Goal: Information Seeking & Learning: Learn about a topic

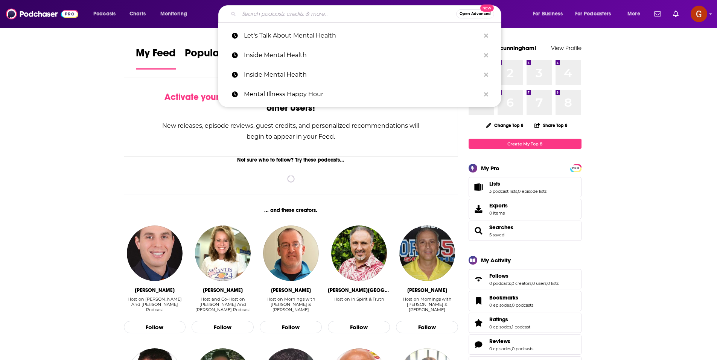
click at [286, 15] on input "Search podcasts, credits, & more..." at bounding box center [347, 14] width 217 height 12
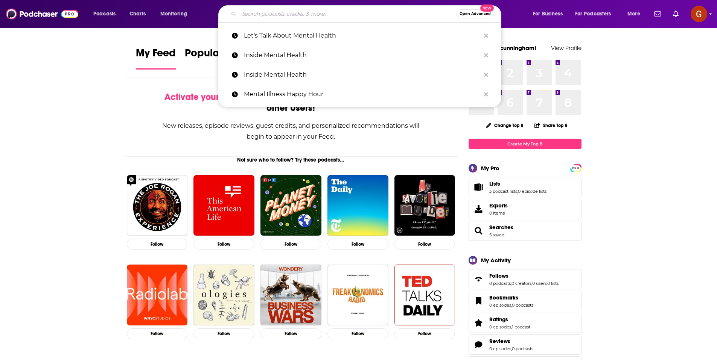
paste input "AFP: [DEMOGRAPHIC_DATA] Family Physician Podcast"
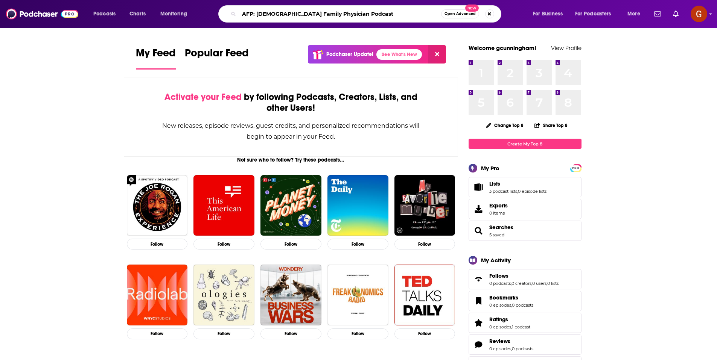
type input "AFP: [DEMOGRAPHIC_DATA] Family Physician Podcast"
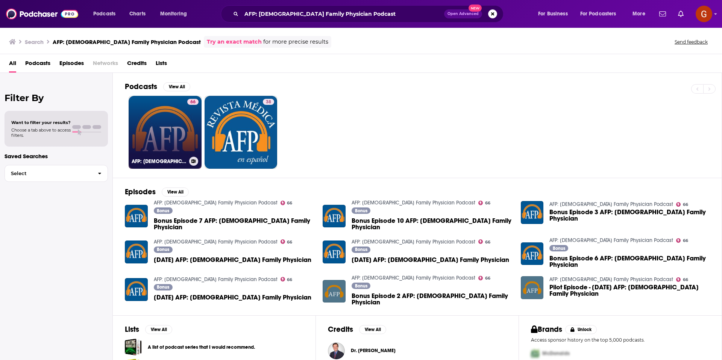
click at [171, 129] on link "66 AFP: American Family Physician Podcast" at bounding box center [165, 132] width 73 height 73
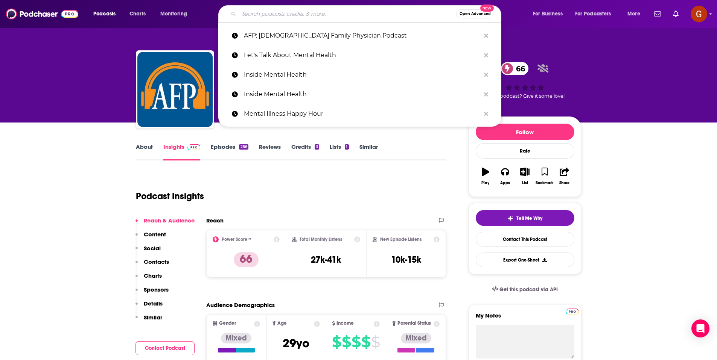
click at [292, 17] on input "Search podcasts, credits, & more..." at bounding box center [347, 14] width 217 height 12
paste input "“Behind the Knife”"
type input "“Behind the Knife”"
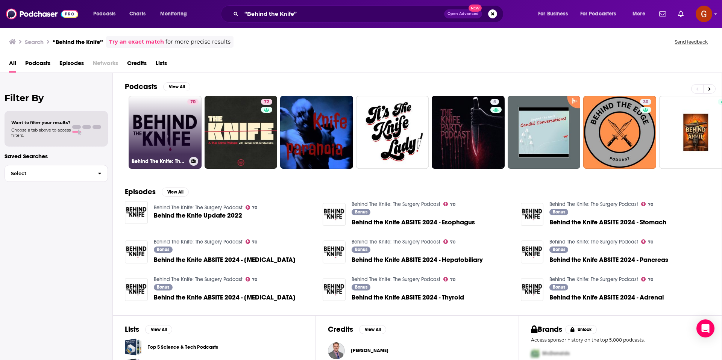
click at [158, 137] on link "70 Behind The Knife: The Surgery Podcast" at bounding box center [165, 132] width 73 height 73
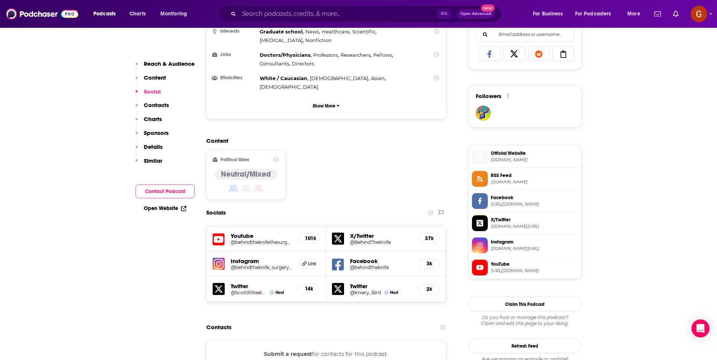
scroll to position [587, 0]
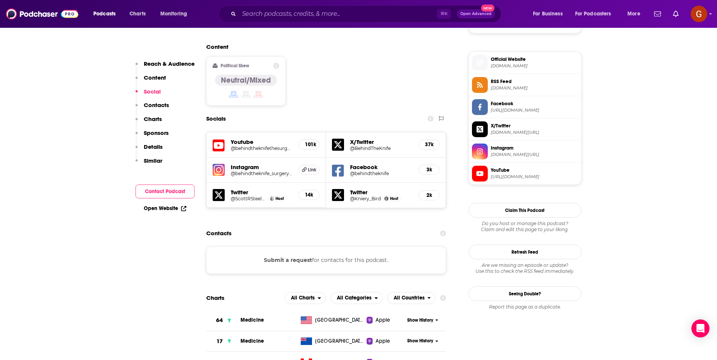
click at [288, 256] on button "Submit a request" at bounding box center [288, 260] width 48 height 8
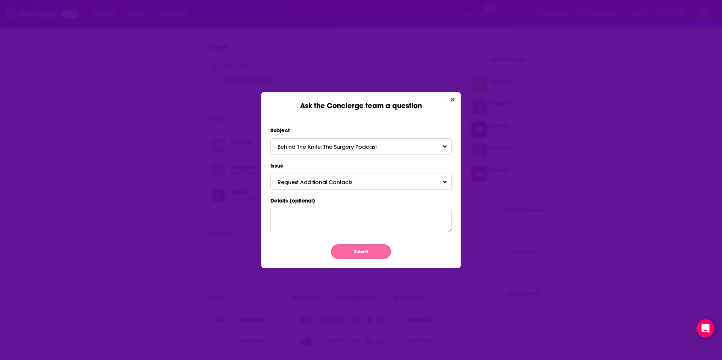
click at [351, 252] on button "Submit" at bounding box center [361, 252] width 60 height 15
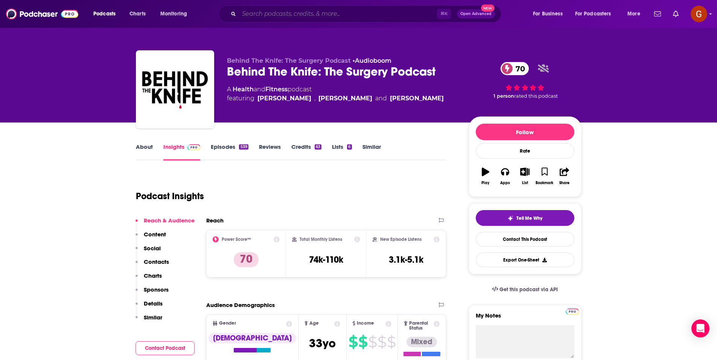
click at [373, 16] on input "Search podcasts, credits, & more..." at bounding box center [338, 14] width 198 height 12
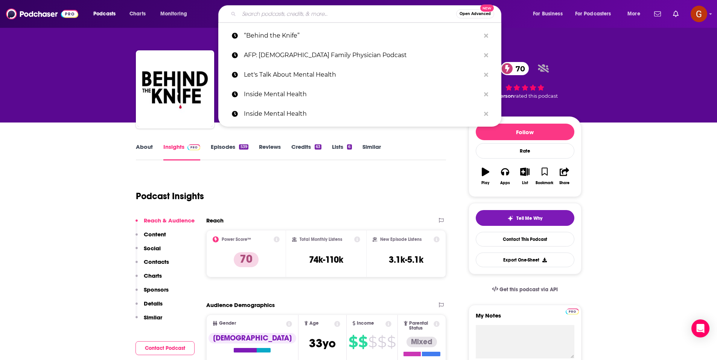
paste input "The Oncology Podcast"
type input "The Oncology Podcast"
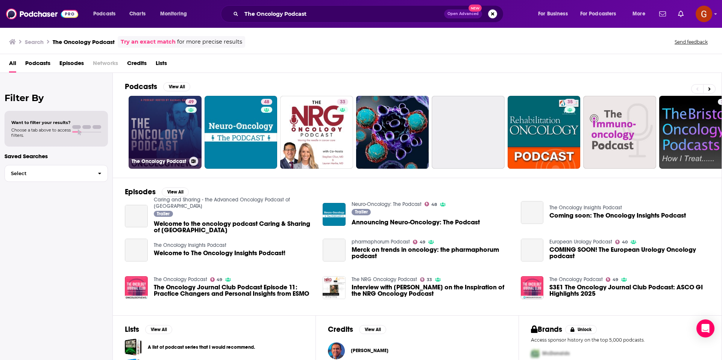
click at [132, 118] on link "49 The Oncology Podcast" at bounding box center [165, 132] width 73 height 73
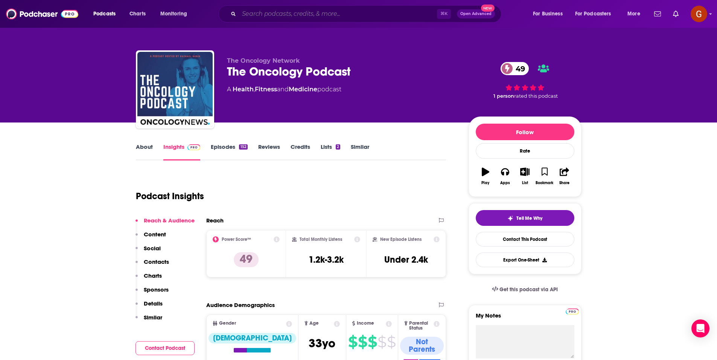
click at [298, 18] on input "Search podcasts, credits, & more..." at bounding box center [338, 14] width 198 height 12
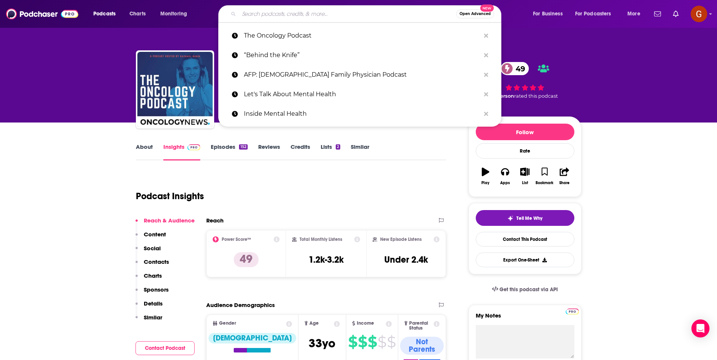
paste input "The Sports Docs Podcast"
type input "The Sports Docs Podcast"
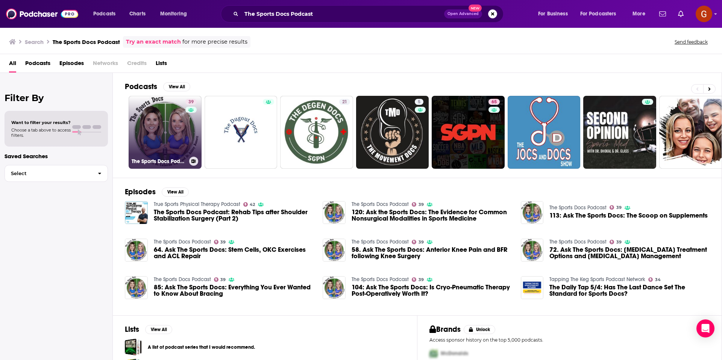
click at [163, 129] on link "39 The Sports Docs Podcast" at bounding box center [165, 132] width 73 height 73
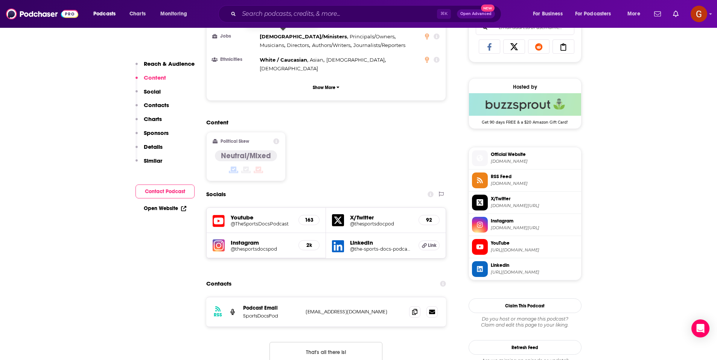
scroll to position [643, 0]
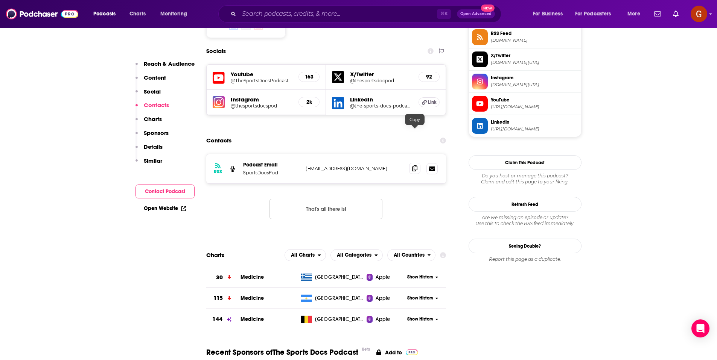
click at [412, 166] on icon at bounding box center [414, 169] width 5 height 6
click at [377, 14] on input "Search podcasts, credits, & more..." at bounding box center [338, 14] width 198 height 12
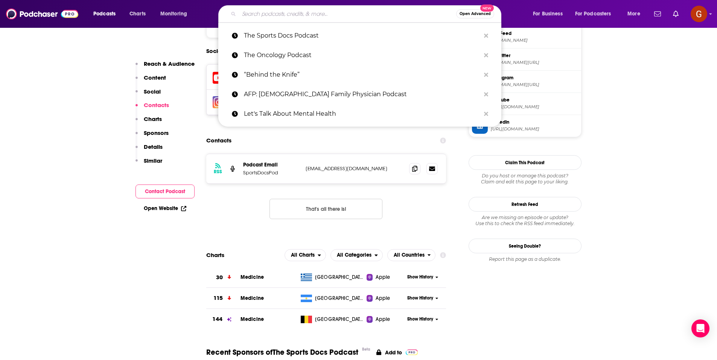
paste input "The Kindness Matters Podcast"
type input "The Kindness Matters Podcast"
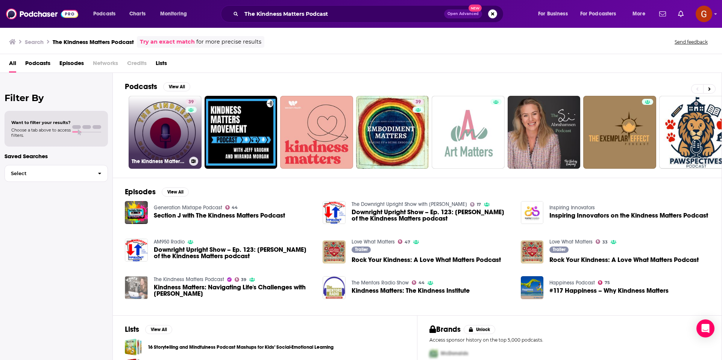
click at [175, 118] on link "39 The Kindness Matters Podcast" at bounding box center [165, 132] width 73 height 73
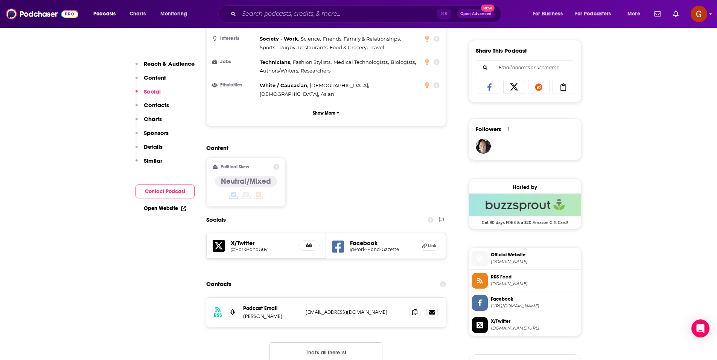
scroll to position [516, 0]
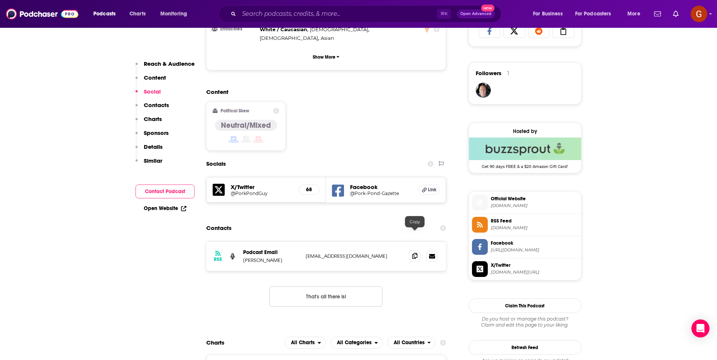
click at [411, 251] on span at bounding box center [414, 256] width 11 height 11
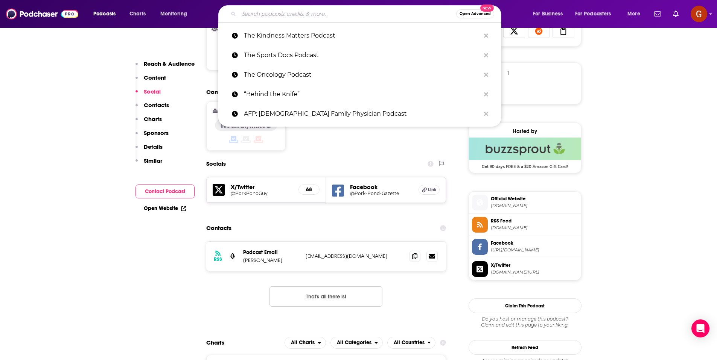
click at [298, 16] on input "Search podcasts, credits, & more..." at bounding box center [347, 14] width 217 height 12
paste input "Mental Health Business Mentor"
type input "Mental Health Business Mentor"
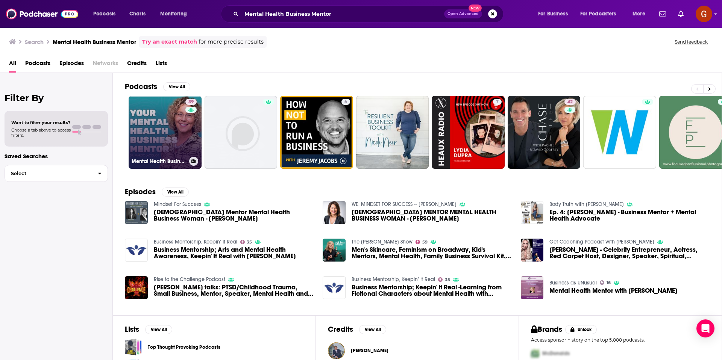
click at [164, 135] on link "39 Mental Health Business Mentor" at bounding box center [165, 132] width 73 height 73
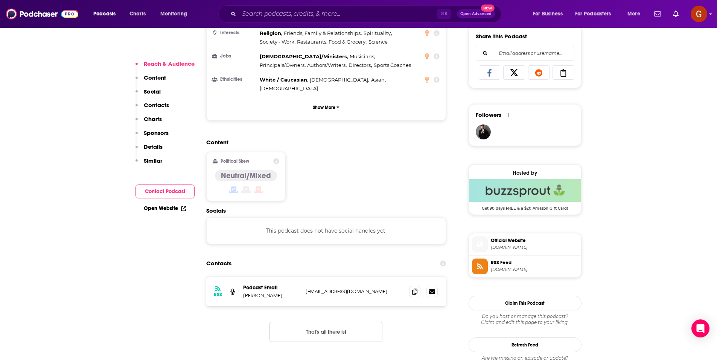
scroll to position [560, 0]
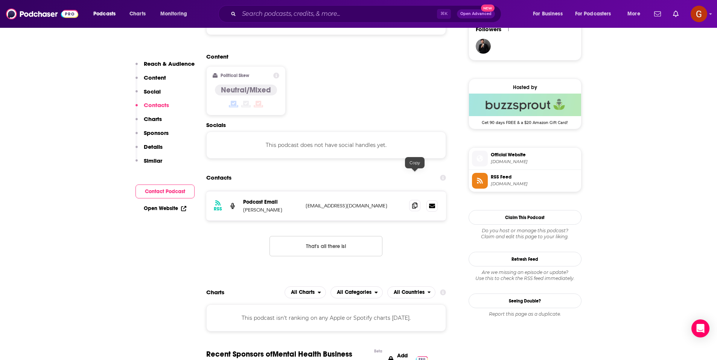
click at [415, 203] on icon at bounding box center [414, 206] width 5 height 6
click at [311, 14] on input "Search podcasts, credits, & more..." at bounding box center [338, 14] width 198 height 12
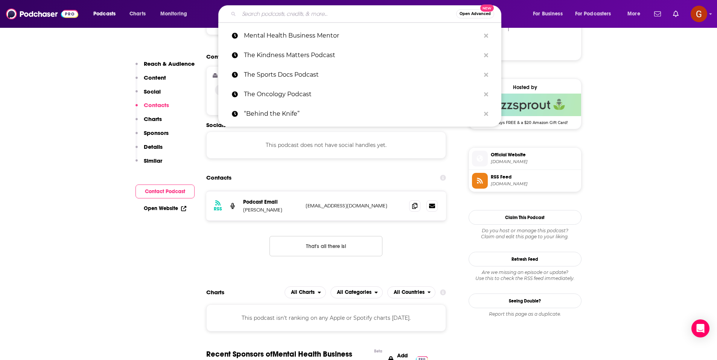
paste input "Creating a New Healthcare"
type input "Creating a New Healthcare"
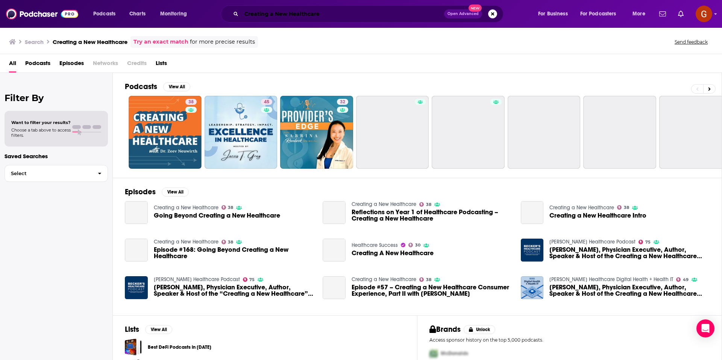
click at [348, 17] on input "Creating a New Healthcare" at bounding box center [343, 14] width 203 height 12
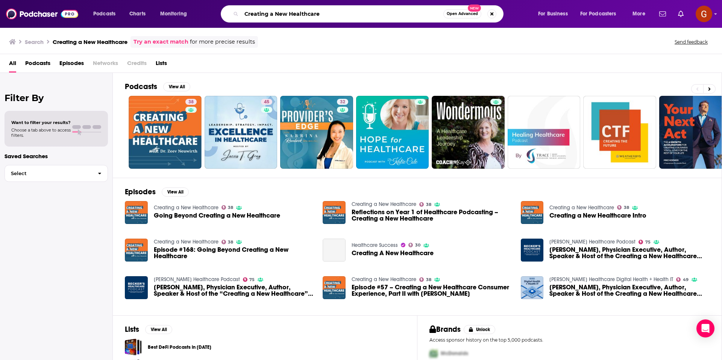
click at [348, 17] on input "Creating a New Healthcare" at bounding box center [343, 14] width 202 height 12
paste input "Inside Angl"
type input "Inside Angle"
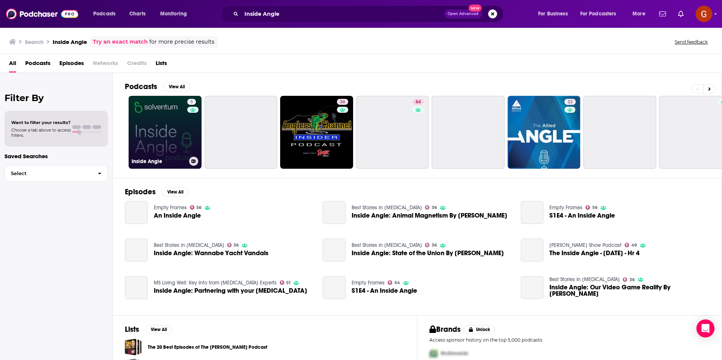
click at [164, 135] on link "5 Inside Angle" at bounding box center [165, 132] width 73 height 73
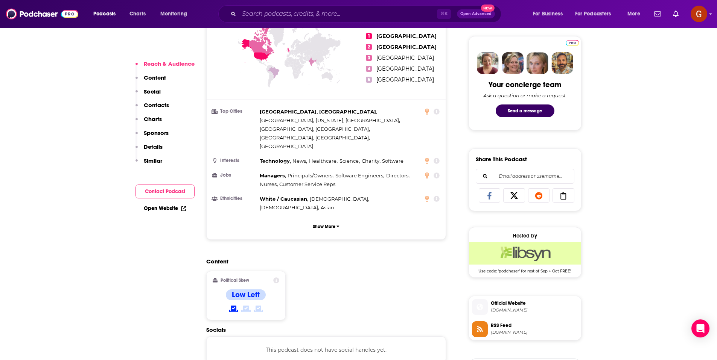
scroll to position [492, 0]
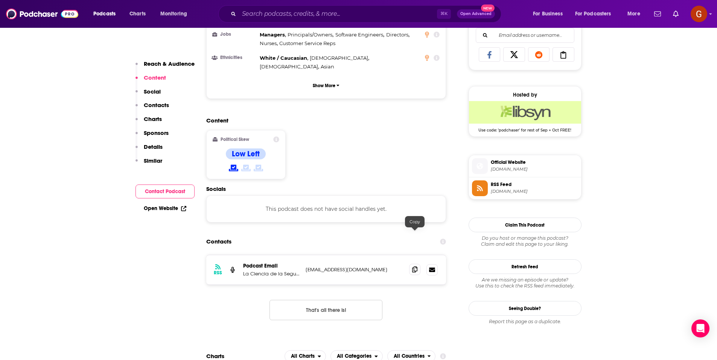
click at [410, 264] on span at bounding box center [414, 269] width 11 height 11
click at [374, 16] on input "Search podcasts, credits, & more..." at bounding box center [338, 14] width 198 height 12
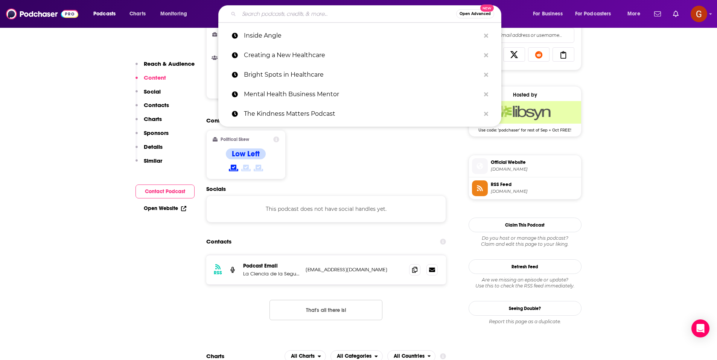
paste input "HealthChangers"
type input "HealthChangers"
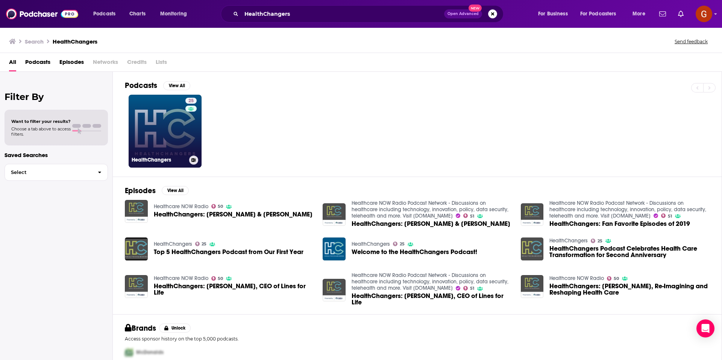
click at [150, 131] on link "25 HealthChangers" at bounding box center [165, 131] width 73 height 73
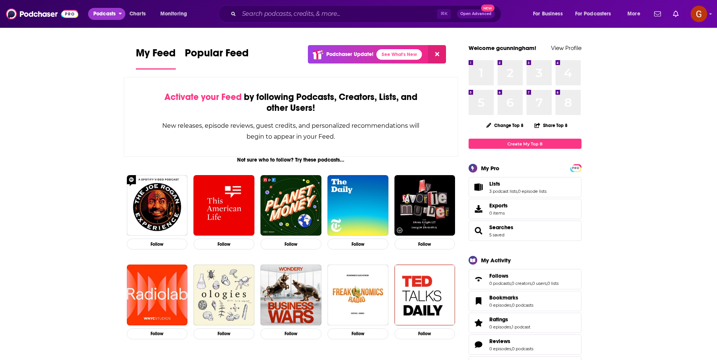
click at [111, 13] on span "Podcasts" at bounding box center [104, 14] width 22 height 11
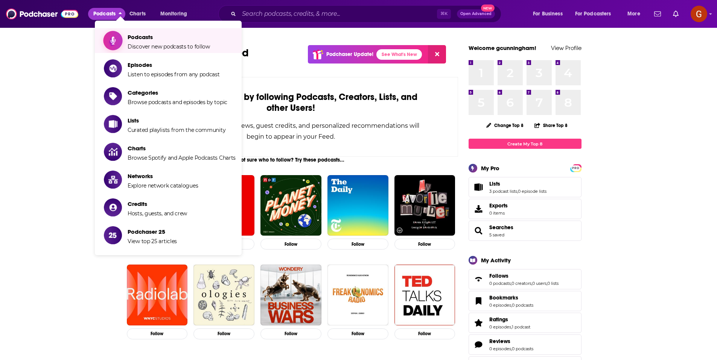
click at [125, 39] on link "Podcasts Discover new podcasts to follow" at bounding box center [170, 40] width 132 height 19
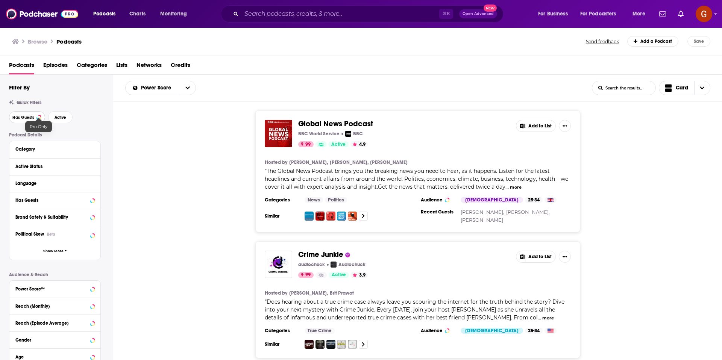
click at [29, 115] on span "Has Guests" at bounding box center [23, 117] width 22 height 4
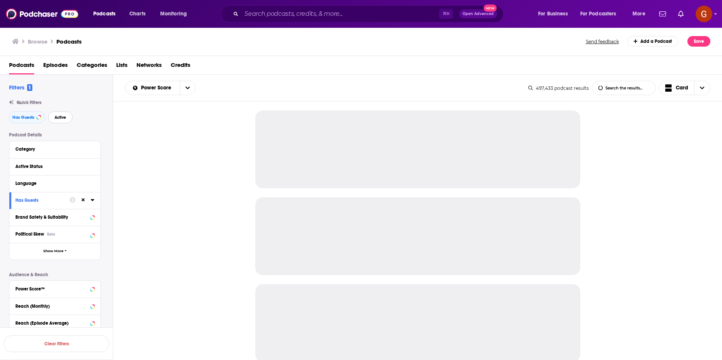
click at [53, 120] on button "Active" at bounding box center [60, 117] width 24 height 12
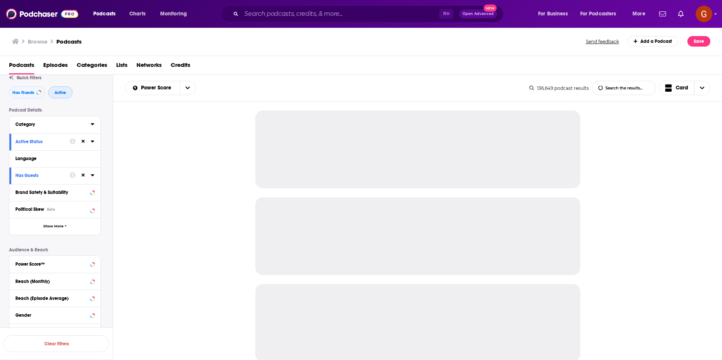
scroll to position [41, 0]
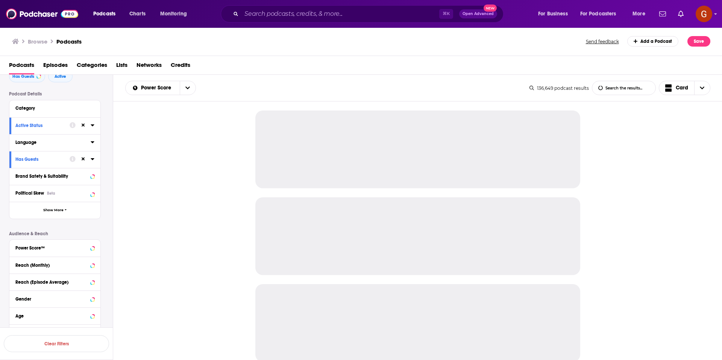
click at [93, 143] on icon at bounding box center [92, 142] width 3 height 2
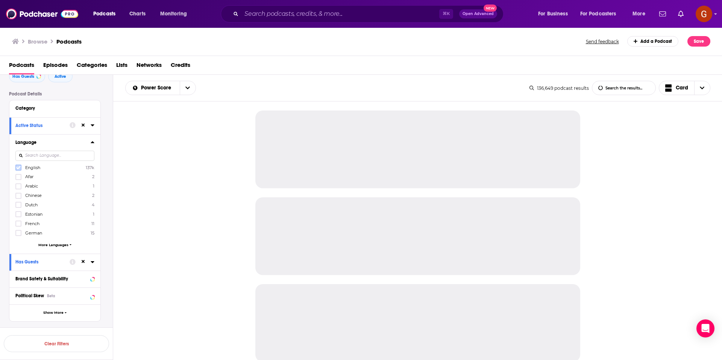
click at [21, 169] on label at bounding box center [18, 168] width 6 height 6
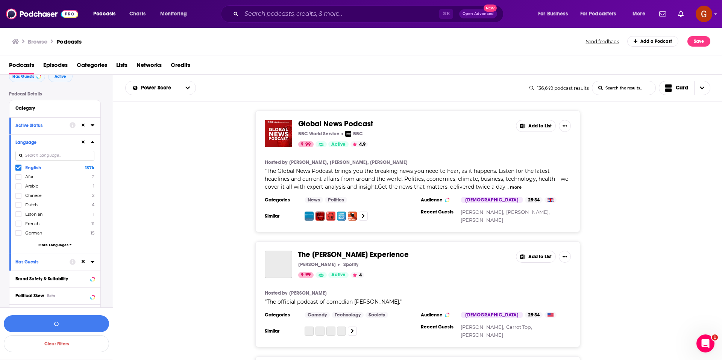
scroll to position [0, 0]
click at [93, 142] on icon at bounding box center [93, 142] width 4 height 6
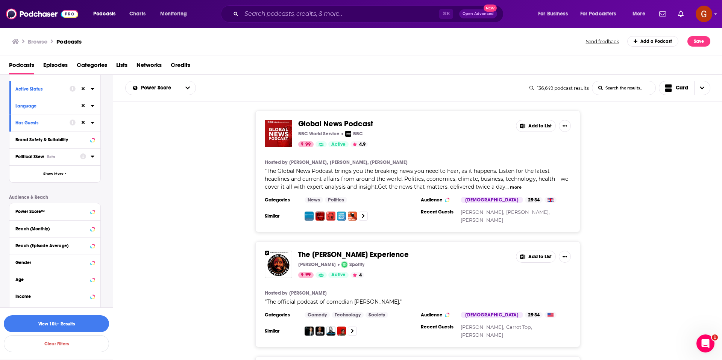
scroll to position [95, 0]
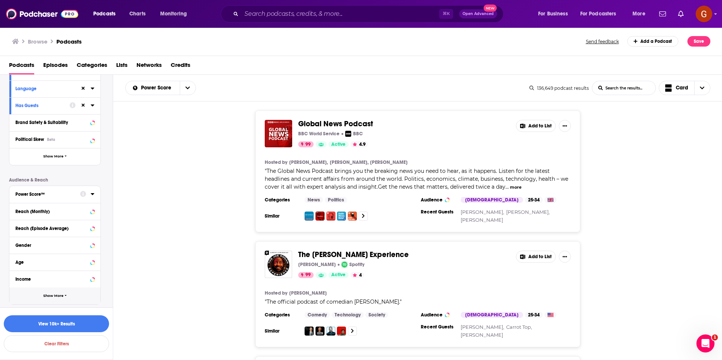
click at [52, 298] on span "Show More" at bounding box center [53, 296] width 20 height 4
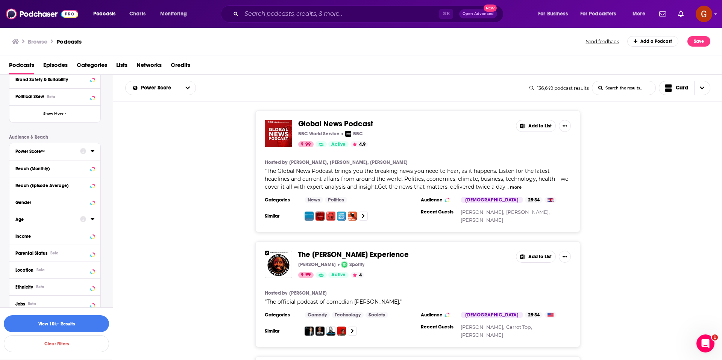
scroll to position [155, 0]
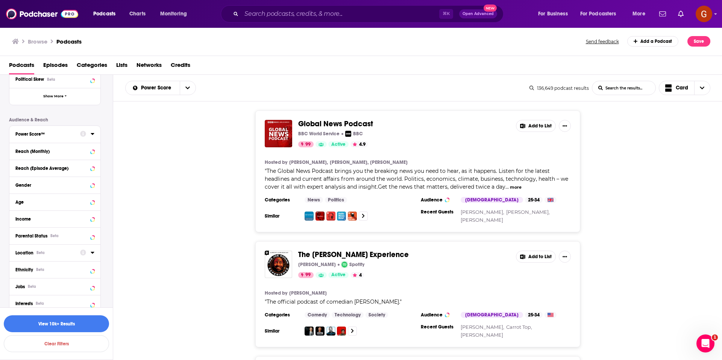
click at [92, 254] on icon at bounding box center [92, 253] width 3 height 2
click at [20, 284] on icon at bounding box center [18, 285] width 5 height 3
click at [93, 254] on icon at bounding box center [93, 253] width 4 height 6
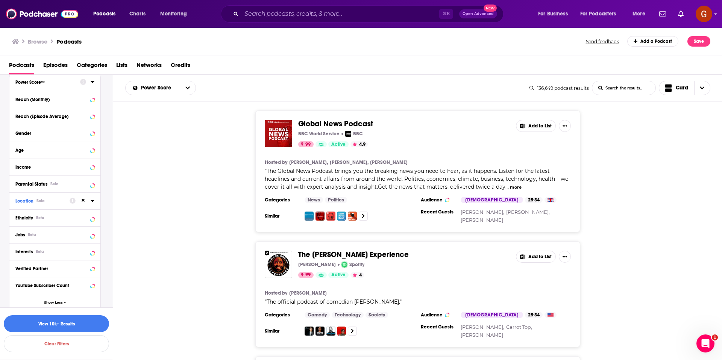
scroll to position [213, 0]
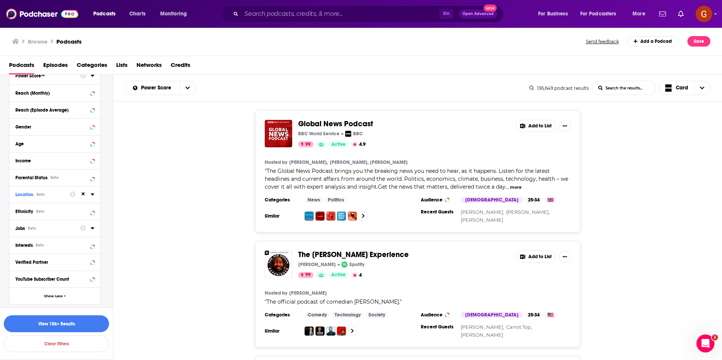
click at [93, 231] on icon at bounding box center [93, 228] width 4 height 6
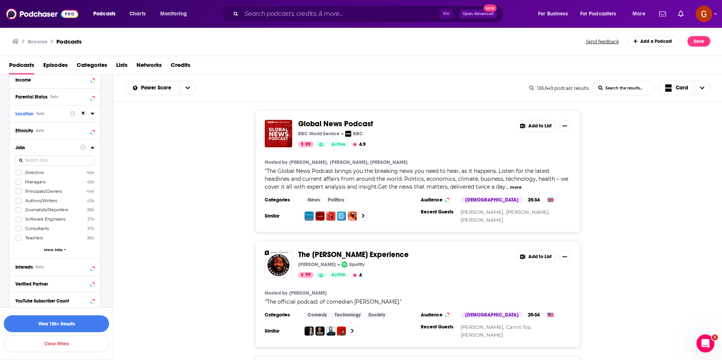
scroll to position [312, 0]
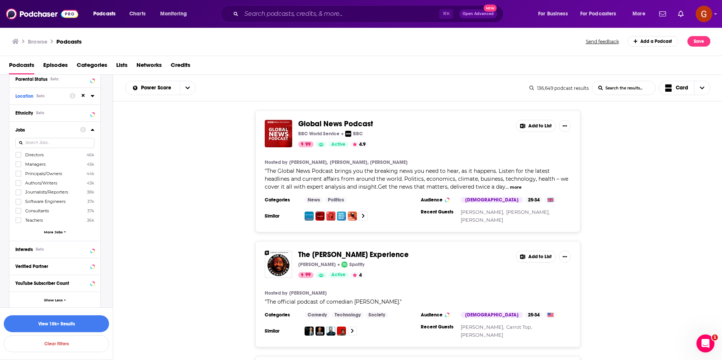
click at [55, 232] on span "More Jobs" at bounding box center [53, 232] width 19 height 4
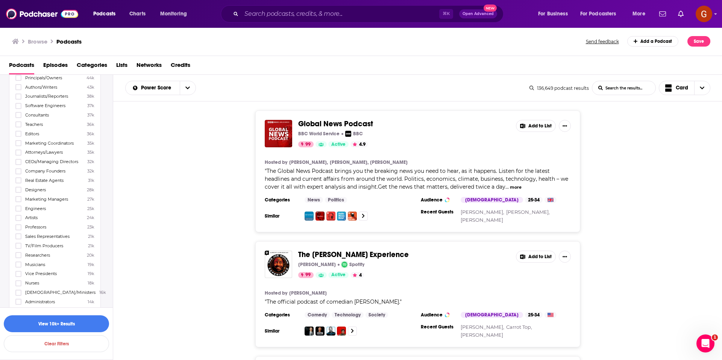
scroll to position [408, 0]
click at [17, 284] on icon at bounding box center [18, 282] width 5 height 3
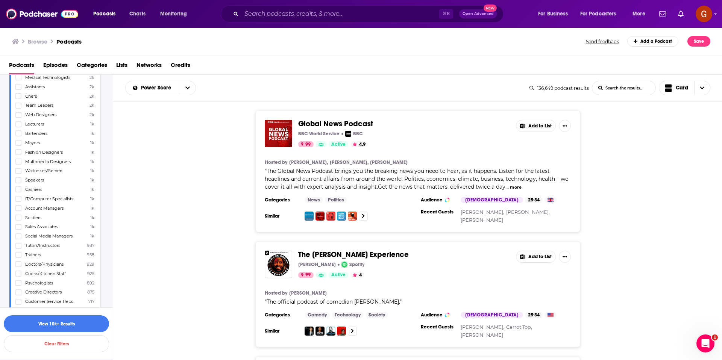
scroll to position [932, 0]
click at [20, 265] on icon at bounding box center [18, 264] width 5 height 5
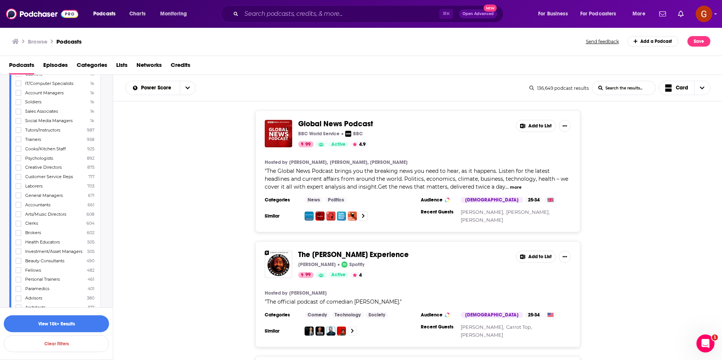
scroll to position [1058, 0]
click at [20, 243] on label at bounding box center [18, 241] width 6 height 6
click at [18, 280] on icon at bounding box center [18, 279] width 5 height 3
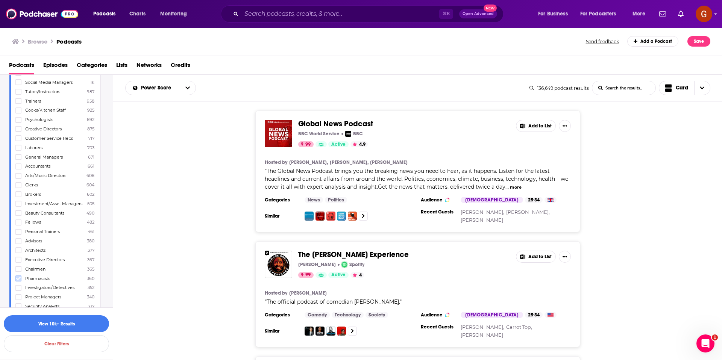
click at [16, 280] on icon at bounding box center [18, 278] width 5 height 5
click at [17, 295] on icon at bounding box center [18, 296] width 5 height 5
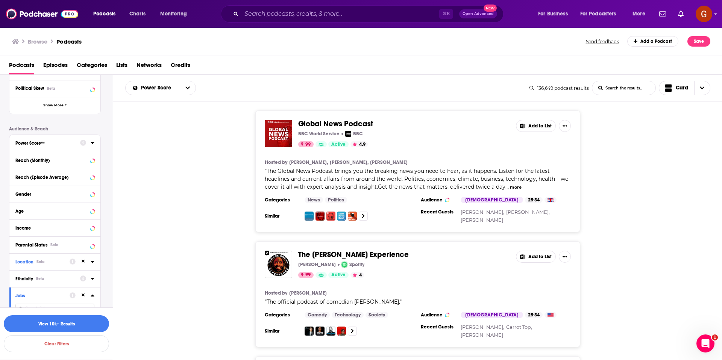
scroll to position [159, 0]
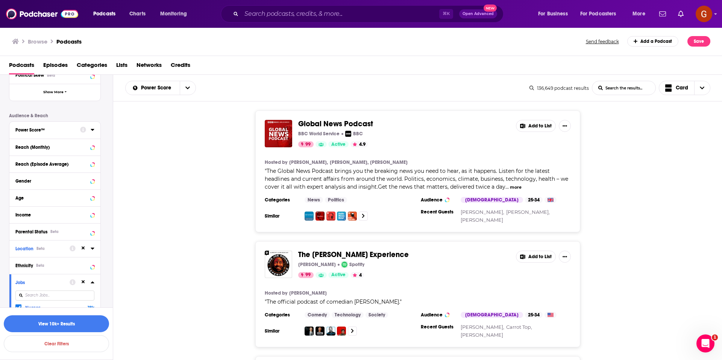
click at [93, 282] on icon at bounding box center [92, 283] width 3 height 2
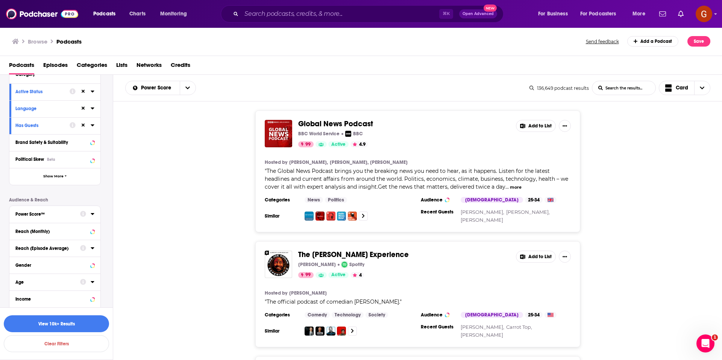
scroll to position [0, 0]
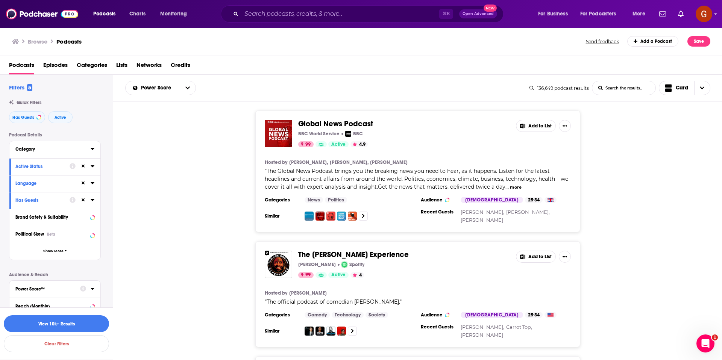
click at [92, 151] on icon at bounding box center [93, 149] width 4 height 6
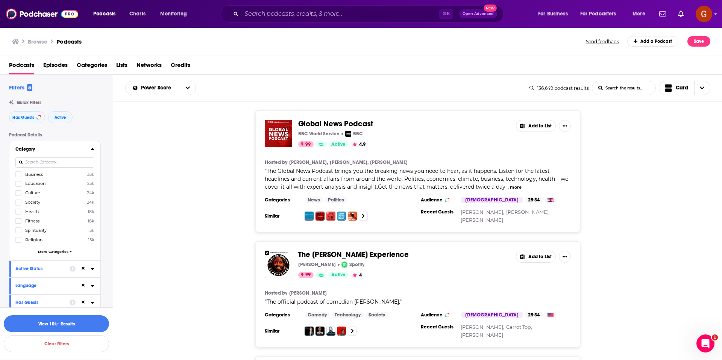
click at [43, 251] on span "More Categories" at bounding box center [53, 252] width 30 height 4
click at [36, 166] on input at bounding box center [54, 163] width 79 height 10
click at [19, 176] on icon at bounding box center [18, 174] width 5 height 5
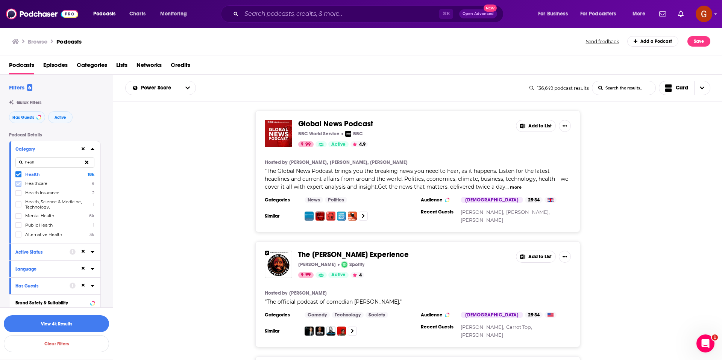
click at [17, 184] on icon at bounding box center [18, 183] width 5 height 3
click at [22, 172] on div at bounding box center [19, 174] width 8 height 6
click at [18, 176] on input "multiSelectOption-health-0" at bounding box center [18, 176] width 0 height 0
click at [46, 162] on input "healt" at bounding box center [54, 163] width 79 height 10
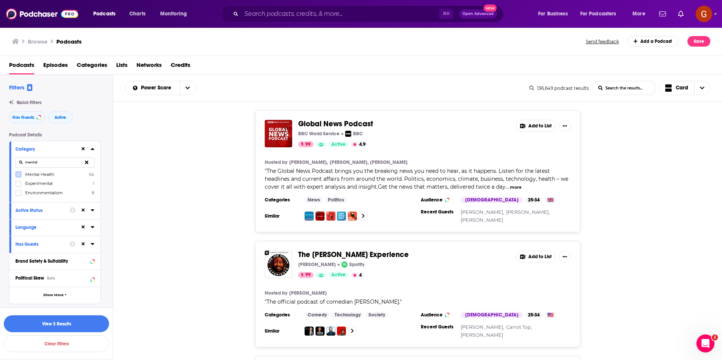
type input "mental"
click at [17, 177] on label at bounding box center [18, 175] width 6 height 6
click at [94, 322] on button "View 1k Results" at bounding box center [56, 324] width 105 height 17
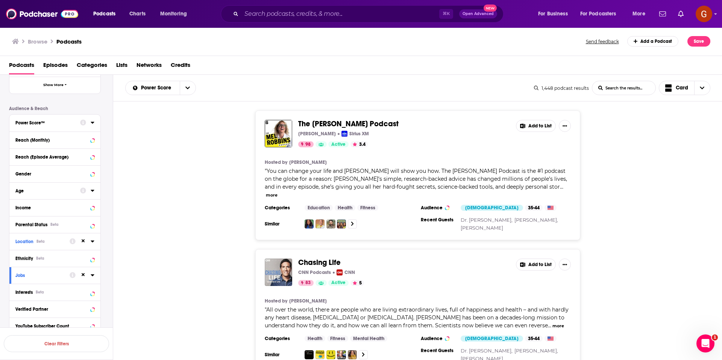
scroll to position [114, 0]
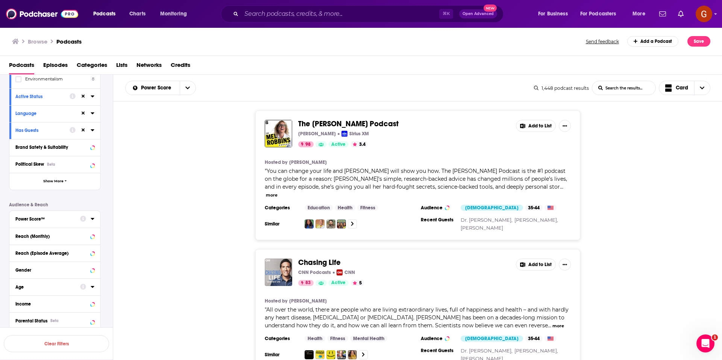
click at [93, 218] on icon at bounding box center [93, 219] width 4 height 6
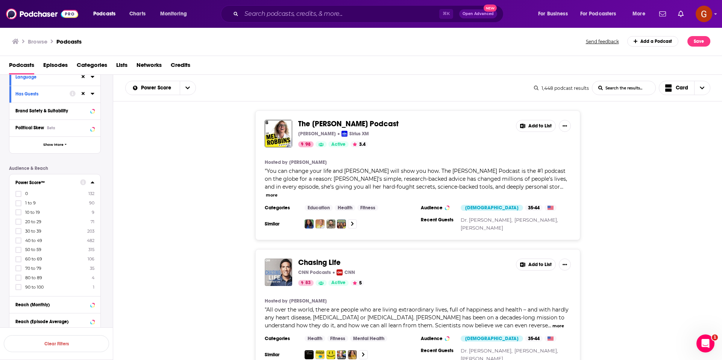
scroll to position [163, 0]
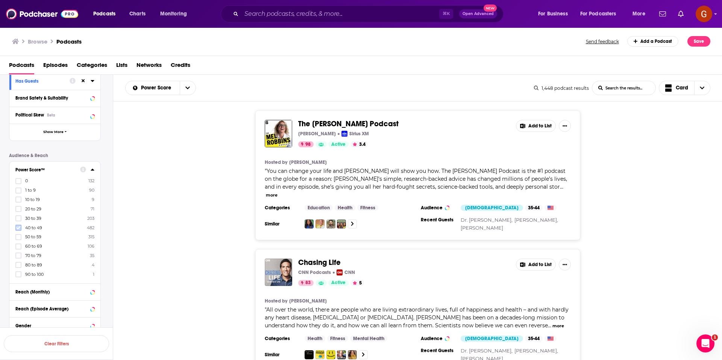
click at [18, 229] on icon at bounding box center [18, 227] width 5 height 3
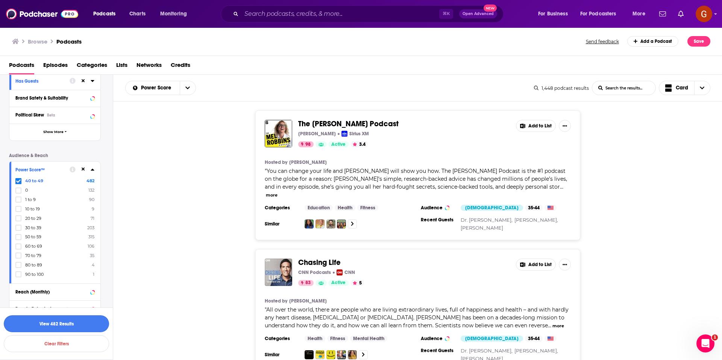
click at [86, 320] on button "View 482 Results" at bounding box center [56, 324] width 105 height 17
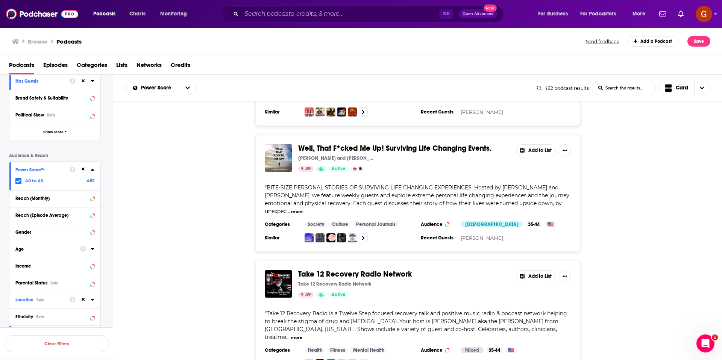
scroll to position [221, 0]
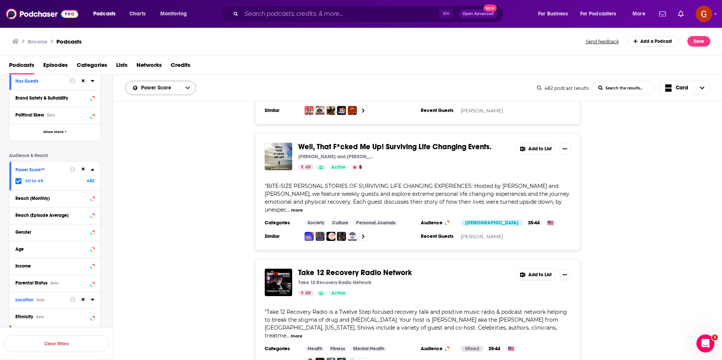
click at [175, 90] on span "Power Score" at bounding box center [153, 87] width 54 height 5
click at [228, 161] on div "Well, That F*cked Me Up! Surviving Life Changing Events. [PERSON_NAME] and [PER…" at bounding box center [417, 192] width 609 height 117
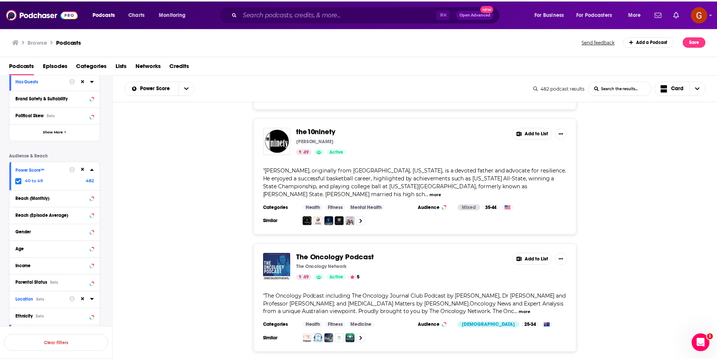
scroll to position [490, 0]
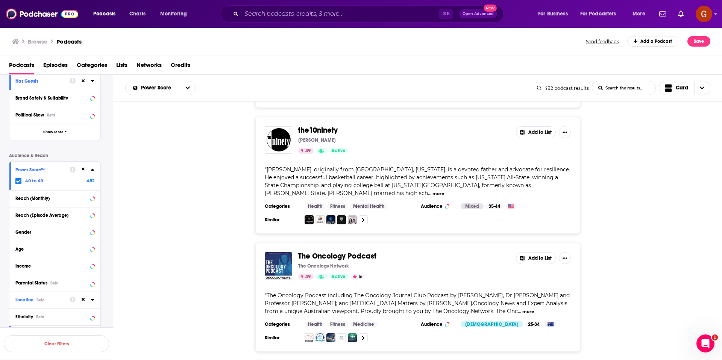
click at [354, 252] on span "The Oncology Podcast" at bounding box center [337, 256] width 78 height 9
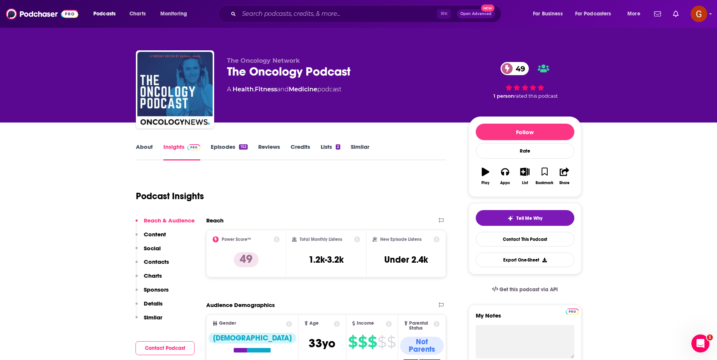
click at [295, 71] on div "The Oncology Podcast 49" at bounding box center [341, 71] width 229 height 15
copy div "The Oncology Podcast 49"
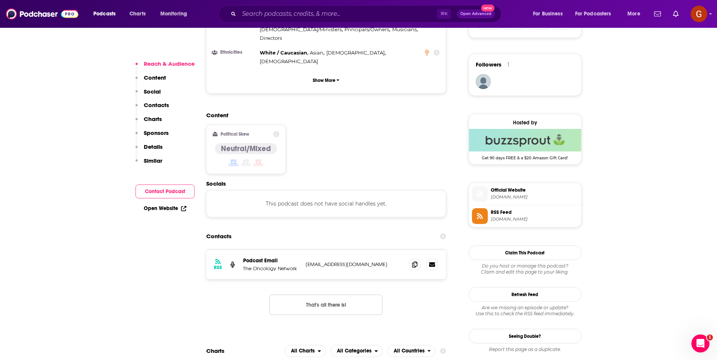
scroll to position [606, 0]
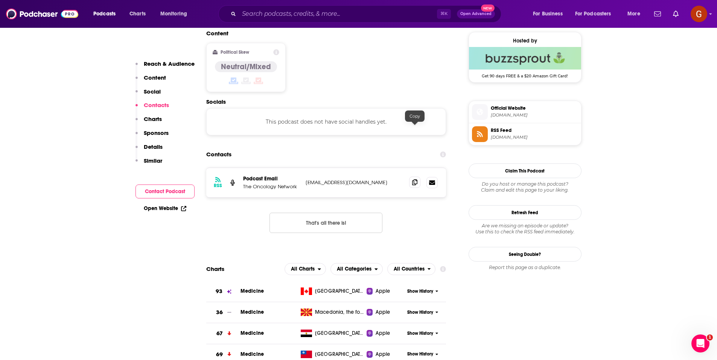
click at [414, 177] on span at bounding box center [414, 182] width 11 height 11
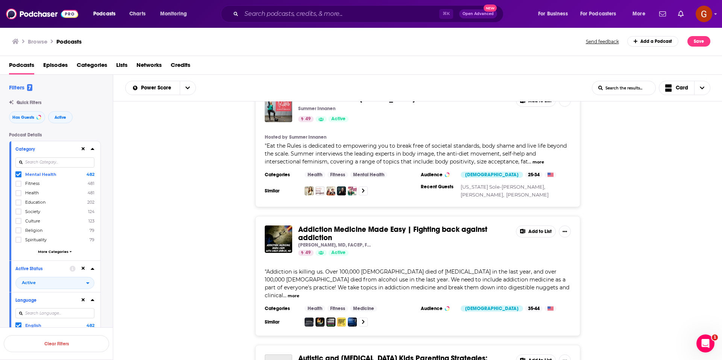
scroll to position [1603, 0]
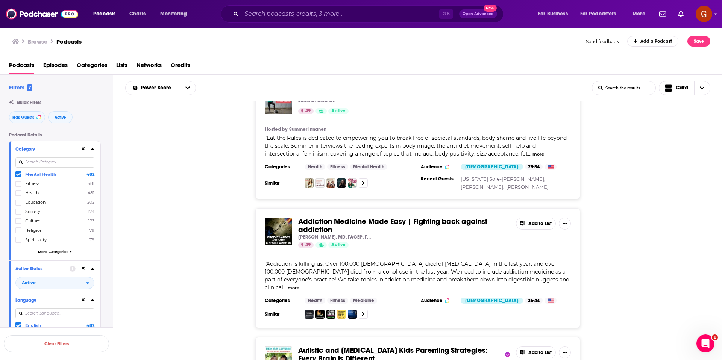
click at [16, 175] on icon at bounding box center [18, 174] width 5 height 5
click at [85, 149] on icon at bounding box center [83, 149] width 3 height 5
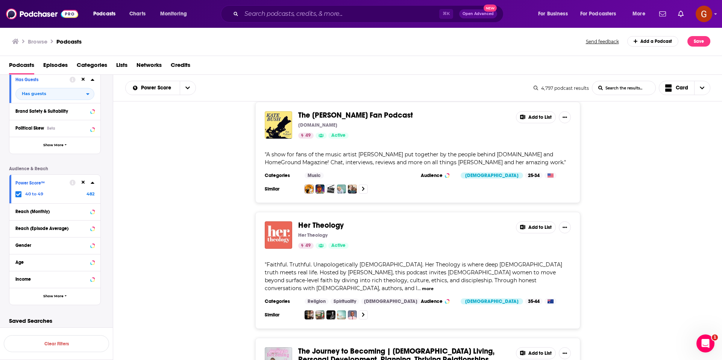
scroll to position [502, 0]
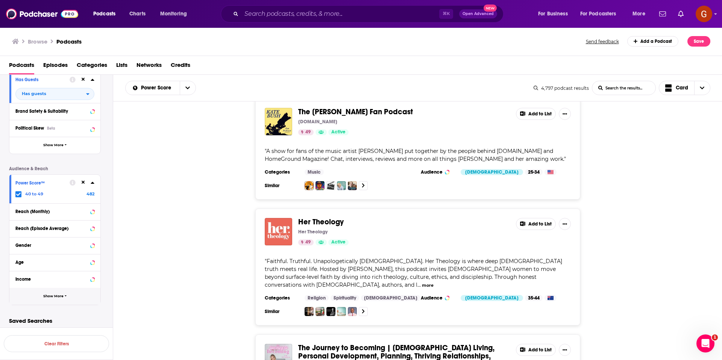
click at [65, 295] on icon "button" at bounding box center [66, 296] width 2 height 3
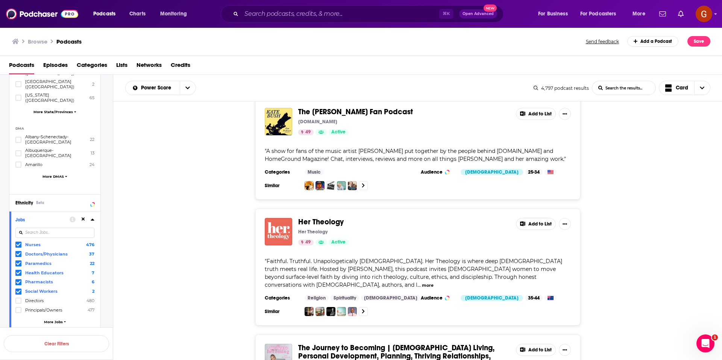
scroll to position [643, 0]
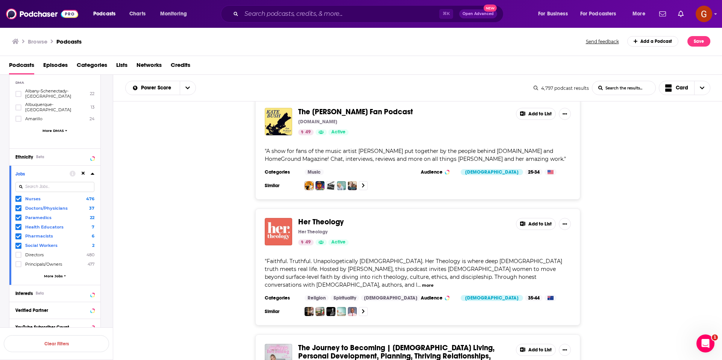
click at [18, 234] on icon at bounding box center [18, 236] width 5 height 5
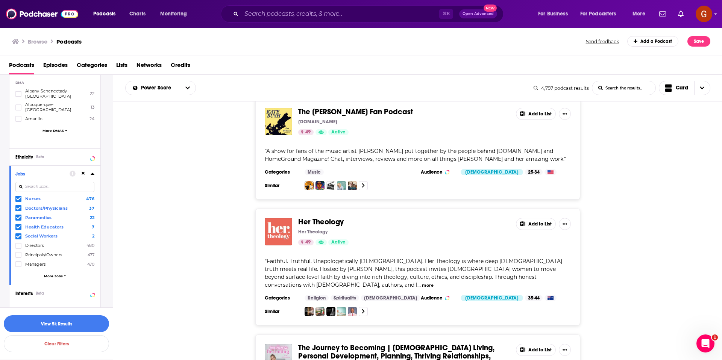
click at [15, 224] on span at bounding box center [18, 227] width 6 height 6
click at [94, 166] on div "Jobs Nurses 476 Doctors/Physicians 37 Paramedics 22 Social Workers 2 Directors …" at bounding box center [54, 226] width 91 height 120
click at [93, 173] on icon at bounding box center [92, 174] width 3 height 2
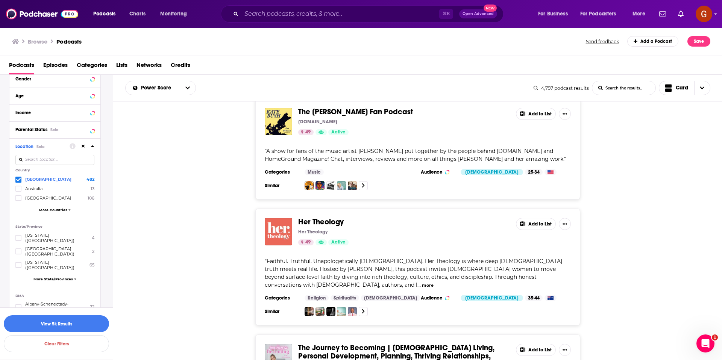
click at [93, 144] on icon at bounding box center [93, 146] width 4 height 6
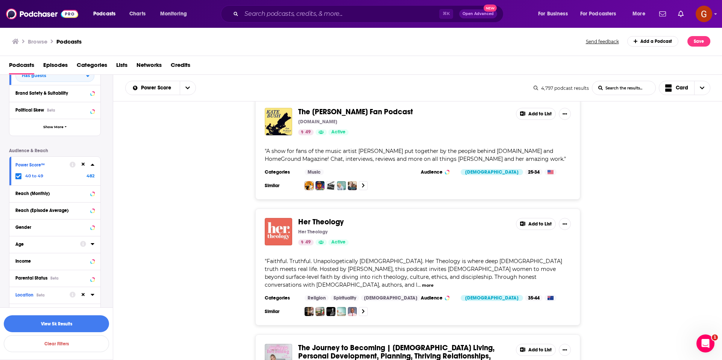
scroll to position [269, 0]
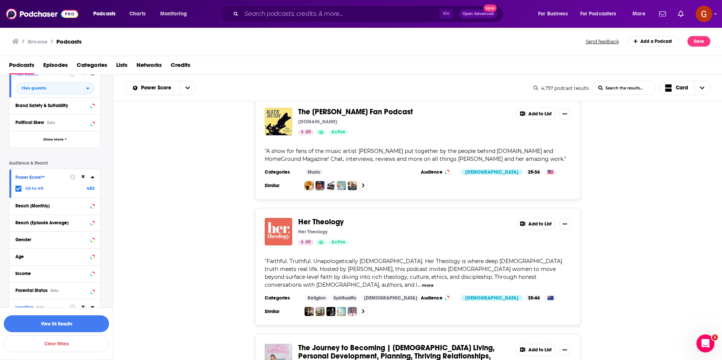
click at [95, 176] on div "Power Score™ 40 to 49 482" at bounding box center [54, 183] width 91 height 29
click at [94, 177] on icon at bounding box center [93, 177] width 4 height 6
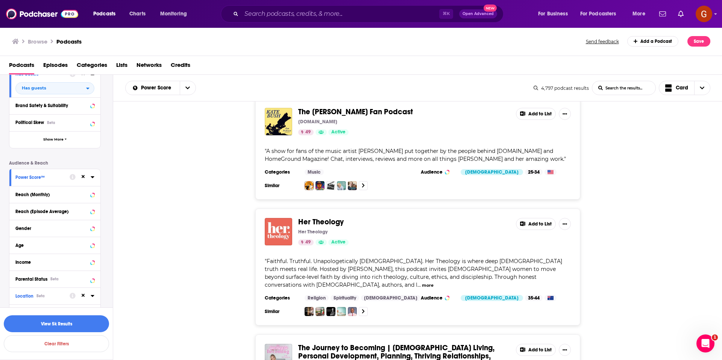
click at [84, 177] on icon at bounding box center [83, 177] width 3 height 5
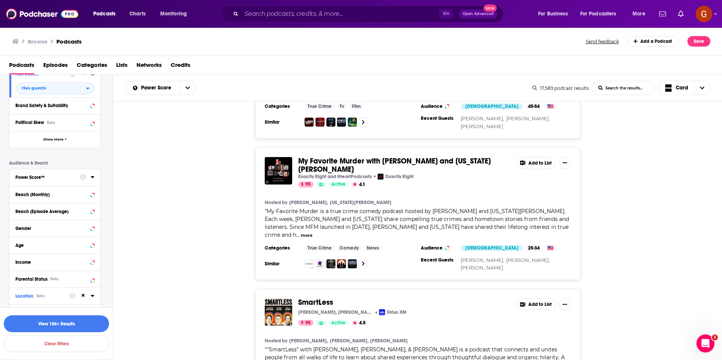
click at [91, 177] on icon at bounding box center [92, 177] width 3 height 2
click at [17, 234] on icon at bounding box center [18, 235] width 5 height 5
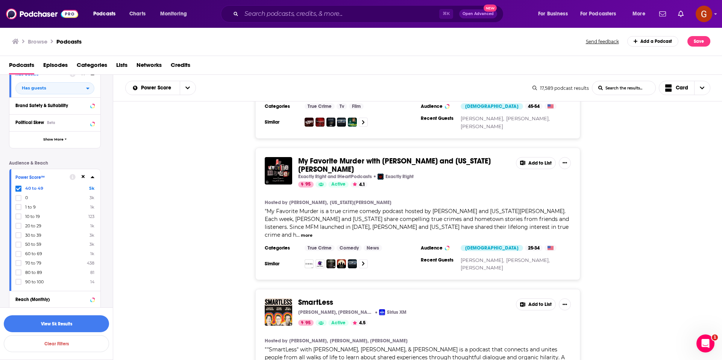
click at [92, 178] on icon at bounding box center [92, 177] width 3 height 2
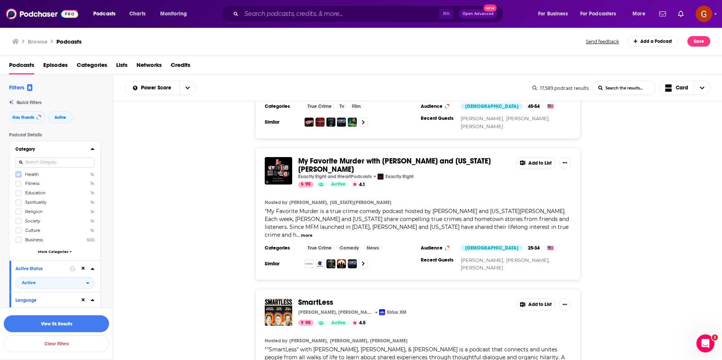
click at [19, 173] on icon at bounding box center [18, 174] width 5 height 5
click at [91, 149] on icon at bounding box center [92, 149] width 3 height 2
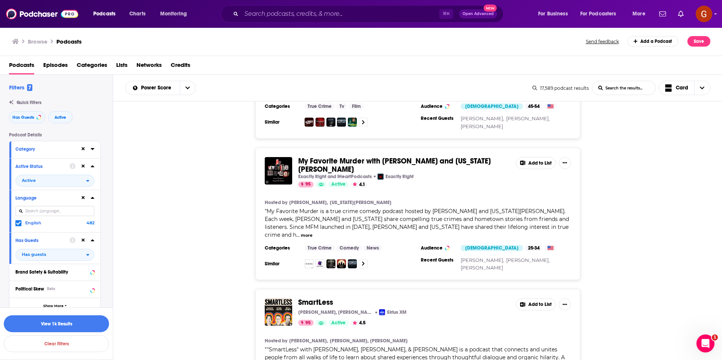
click at [94, 164] on icon at bounding box center [93, 166] width 4 height 6
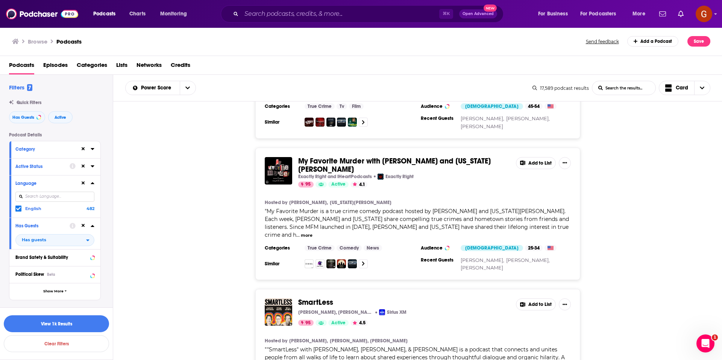
click at [92, 182] on icon at bounding box center [93, 183] width 4 height 6
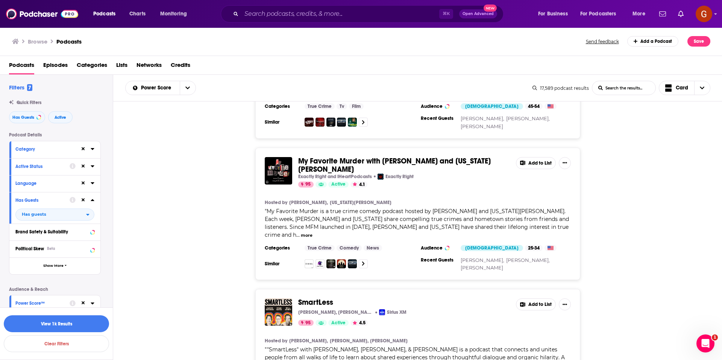
click at [91, 200] on icon at bounding box center [93, 200] width 4 height 6
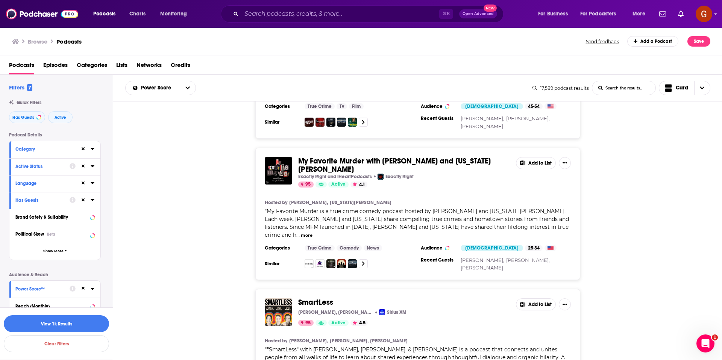
click at [94, 149] on icon at bounding box center [93, 149] width 4 height 6
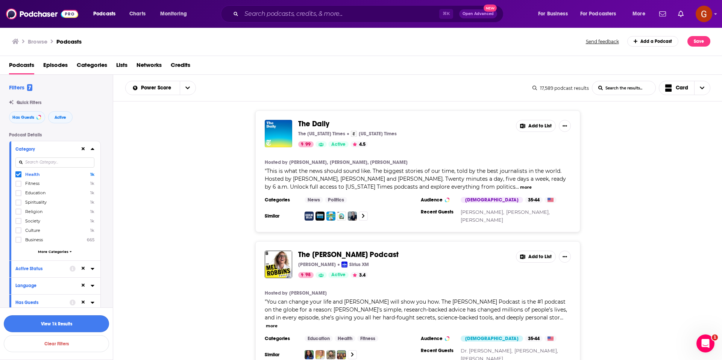
click at [60, 324] on button "View 1k Results" at bounding box center [56, 324] width 105 height 17
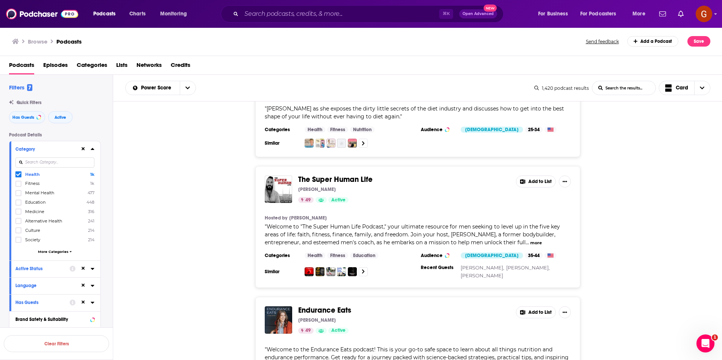
scroll to position [57, 0]
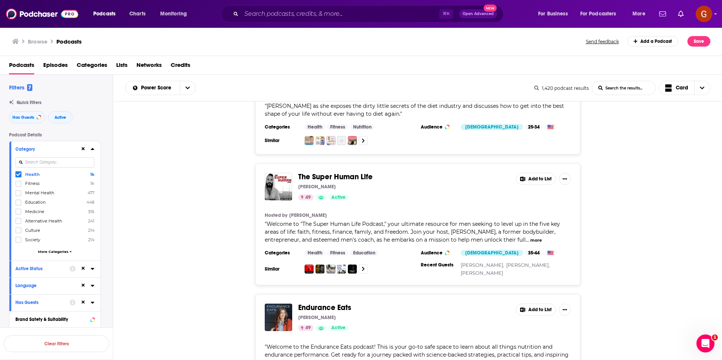
click at [91, 150] on icon at bounding box center [92, 149] width 3 height 2
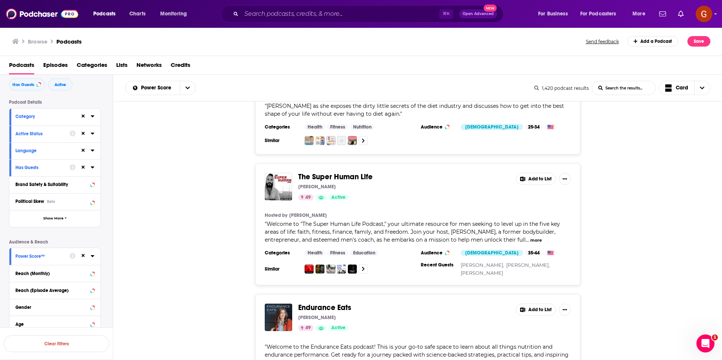
click at [92, 258] on icon at bounding box center [93, 256] width 4 height 6
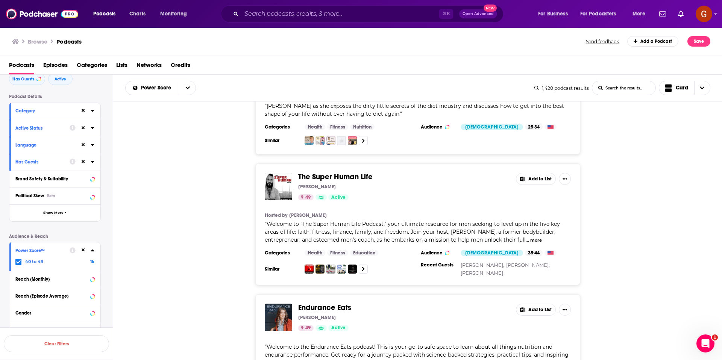
scroll to position [46, 0]
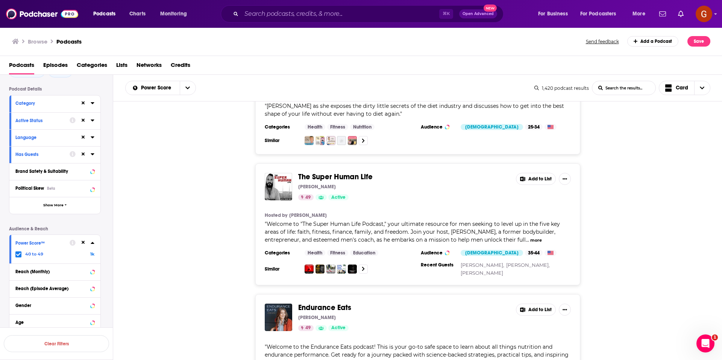
click at [21, 255] on span at bounding box center [18, 255] width 6 height 6
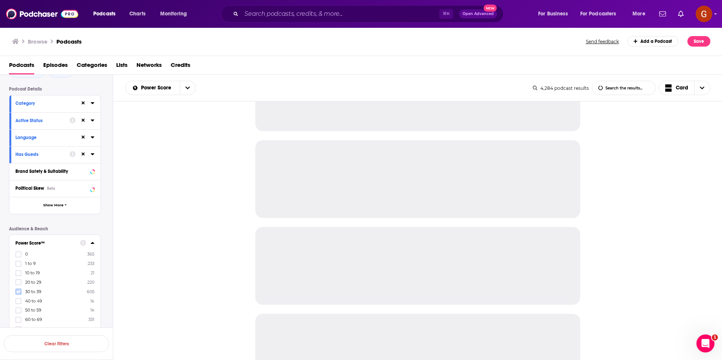
click at [18, 291] on icon at bounding box center [18, 292] width 5 height 5
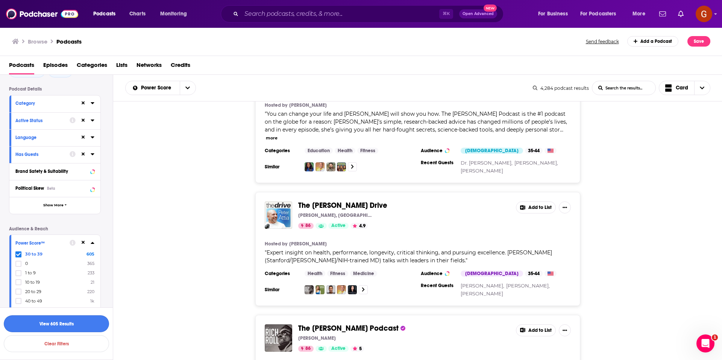
click at [71, 326] on button "View 605 Results" at bounding box center [56, 324] width 105 height 17
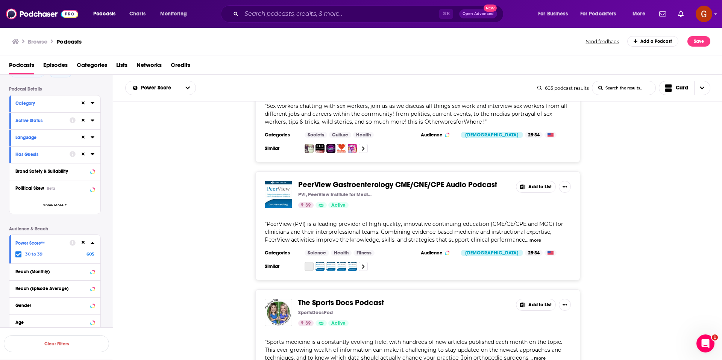
click at [91, 243] on icon at bounding box center [93, 243] width 4 height 6
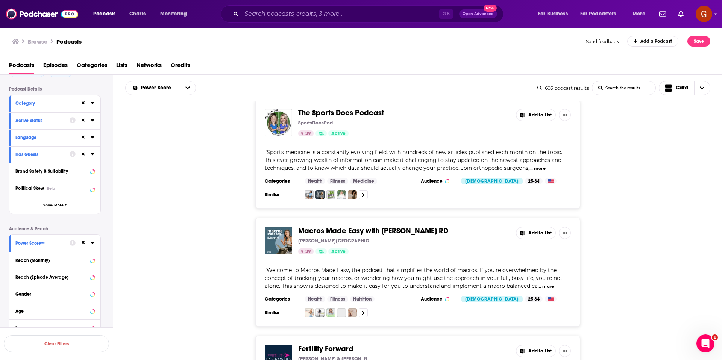
scroll to position [218, 0]
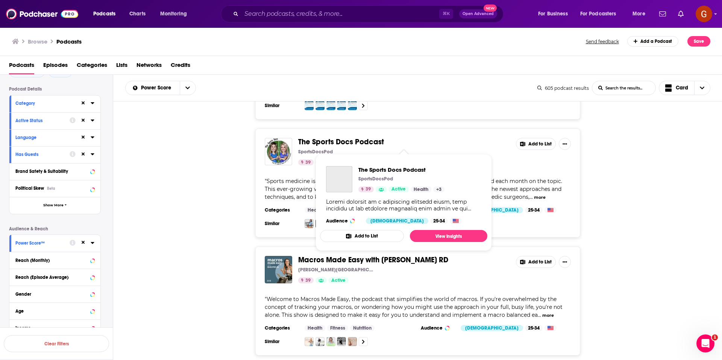
click at [366, 144] on span "The Sports Docs Podcast" at bounding box center [341, 141] width 86 height 9
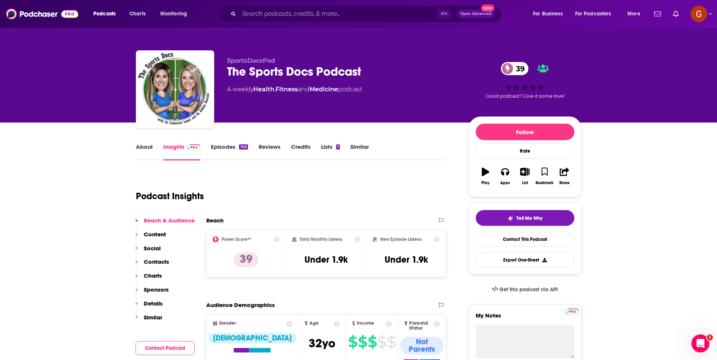
click at [297, 74] on div "The Sports Docs Podcast 39" at bounding box center [341, 71] width 229 height 15
copy div "The Sports Docs Podcast 39"
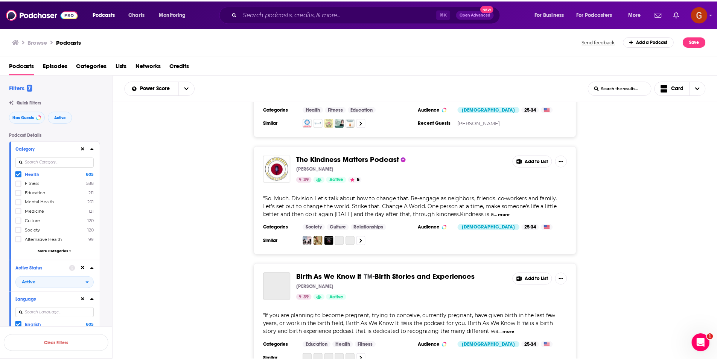
scroll to position [571, 0]
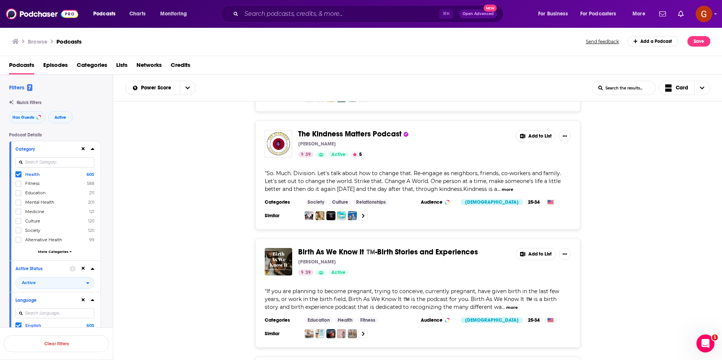
click at [308, 134] on span "The Kindness Matters Podcast" at bounding box center [349, 133] width 103 height 9
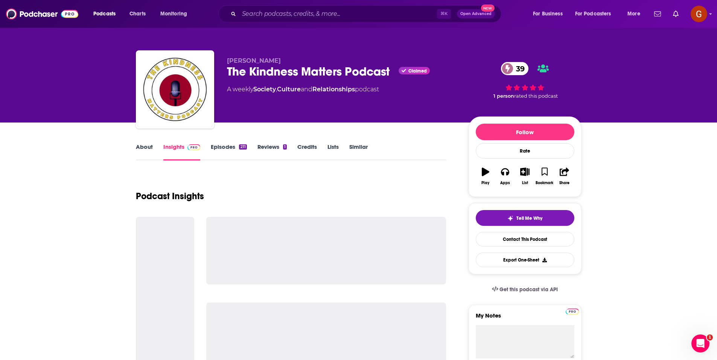
click at [301, 75] on div "The Kindness Matters Podcast Claimed 39" at bounding box center [341, 71] width 229 height 15
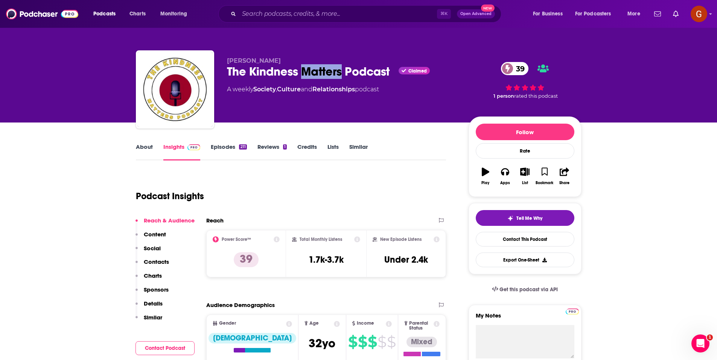
click at [301, 75] on div "The Kindness Matters Podcast Claimed 39" at bounding box center [341, 71] width 229 height 15
copy div "The Kindness Matters Podcast"
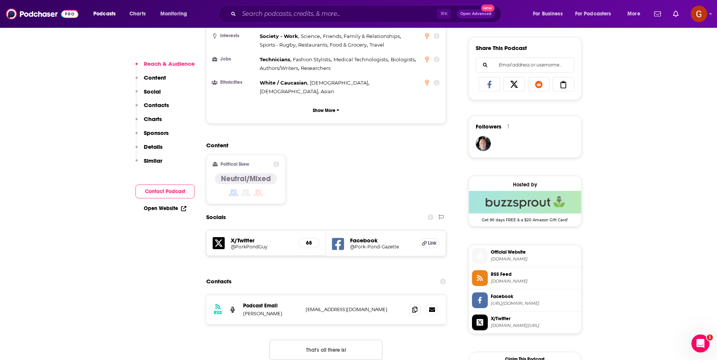
scroll to position [523, 0]
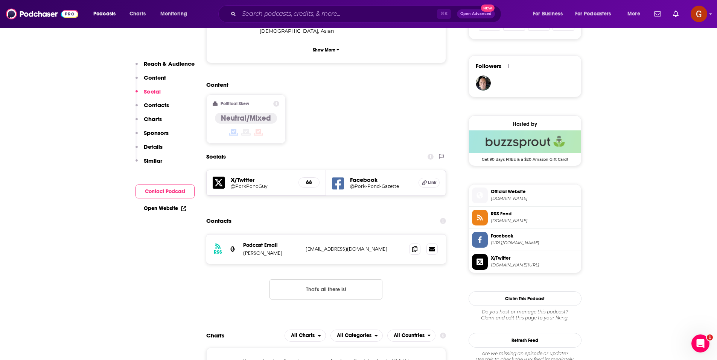
click at [245, 250] on p "[PERSON_NAME]" at bounding box center [271, 253] width 56 height 6
copy p "[PERSON_NAME]"
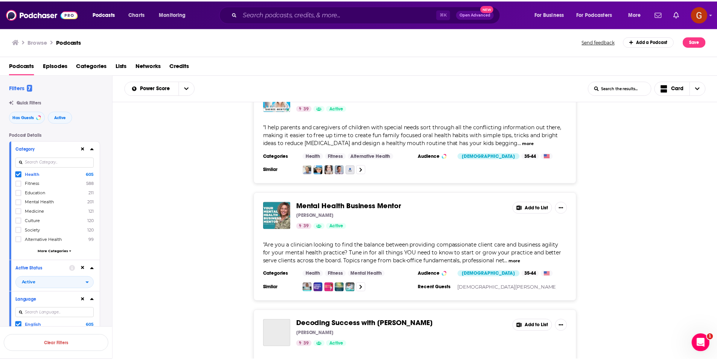
scroll to position [954, 0]
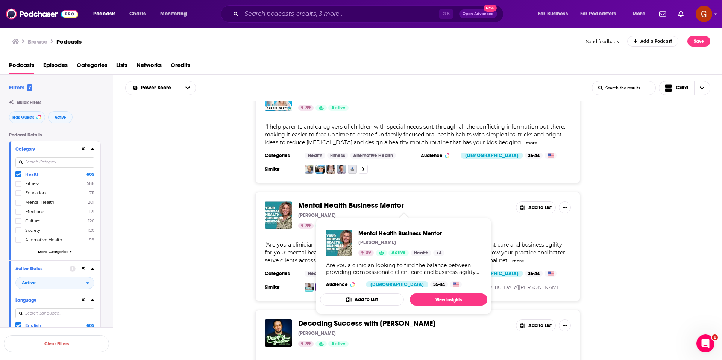
click at [390, 202] on span "Mental Health Business Mentor" at bounding box center [351, 205] width 106 height 9
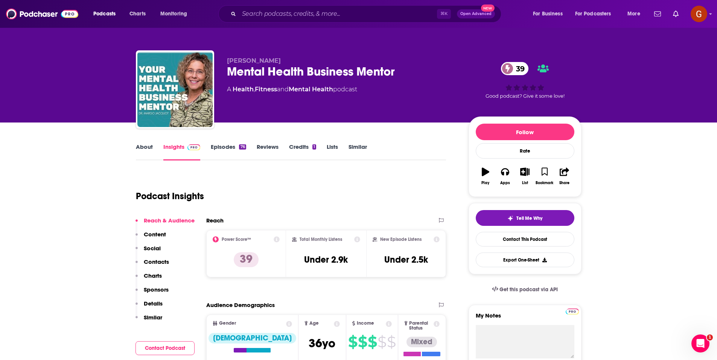
click at [283, 76] on div "Mental Health Business Mentor 39" at bounding box center [341, 71] width 229 height 15
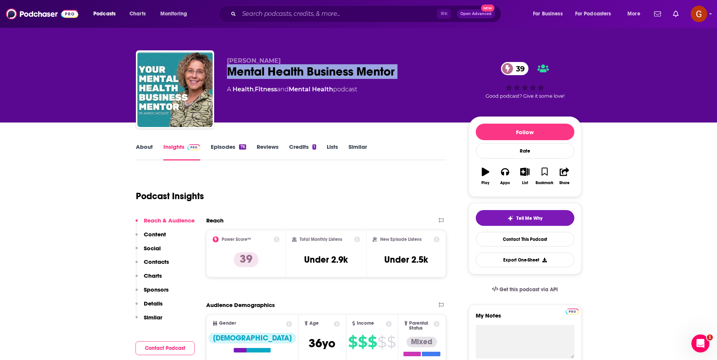
click at [283, 76] on div "Mental Health Business Mentor 39" at bounding box center [341, 71] width 229 height 15
copy div "Mental Health Business Mentor 39"
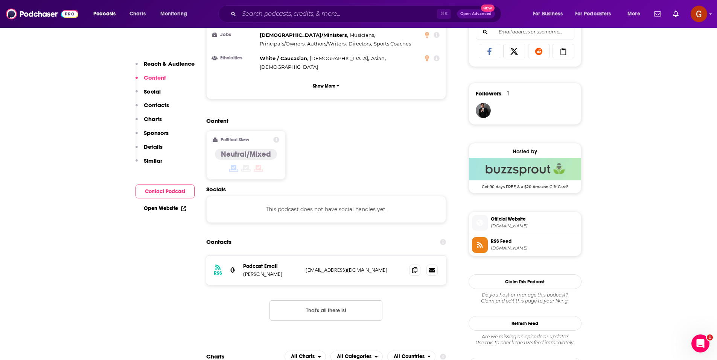
scroll to position [521, 0]
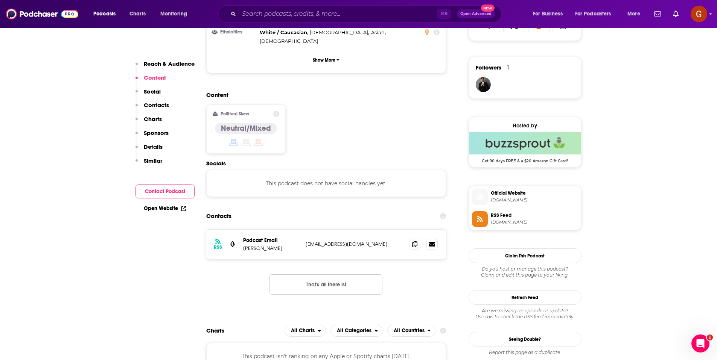
click at [251, 245] on p "[PERSON_NAME]" at bounding box center [271, 248] width 56 height 6
copy p "[PERSON_NAME]"
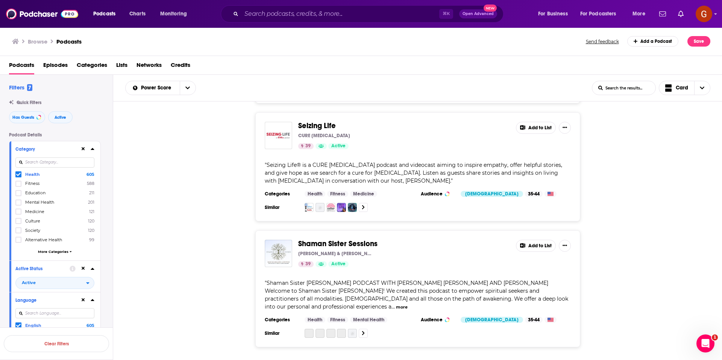
scroll to position [2725, 0]
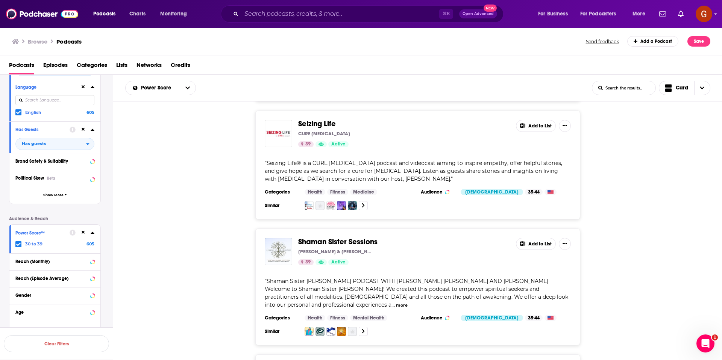
scroll to position [259, 0]
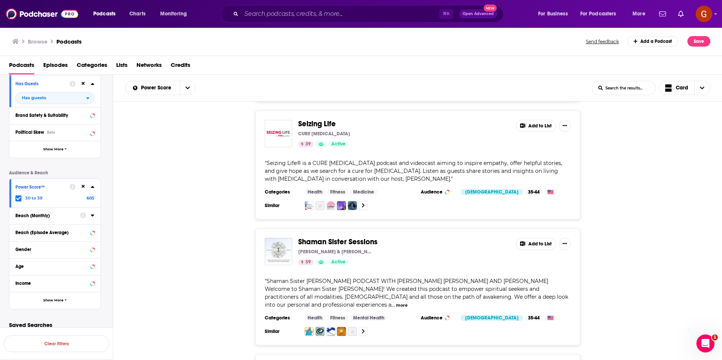
click at [16, 199] on icon at bounding box center [18, 198] width 5 height 5
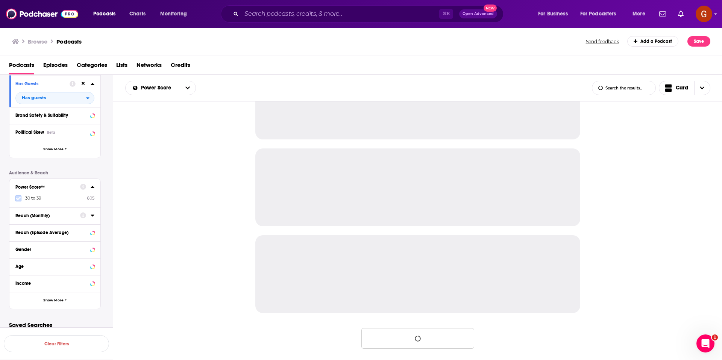
scroll to position [657, 0]
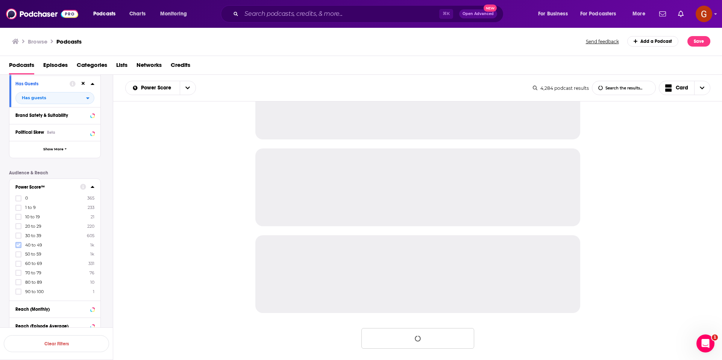
click at [20, 246] on icon at bounding box center [18, 245] width 5 height 5
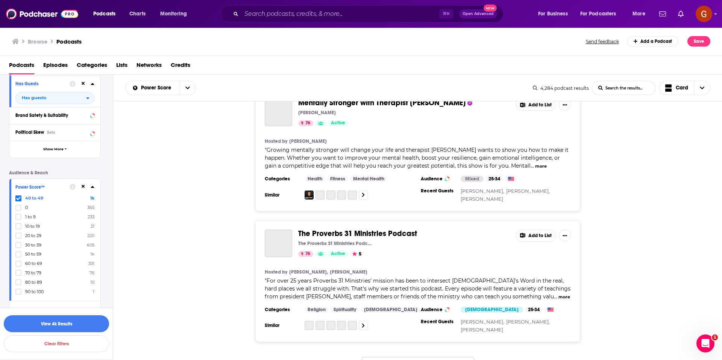
click at [82, 323] on button "View 4k Results" at bounding box center [56, 324] width 105 height 17
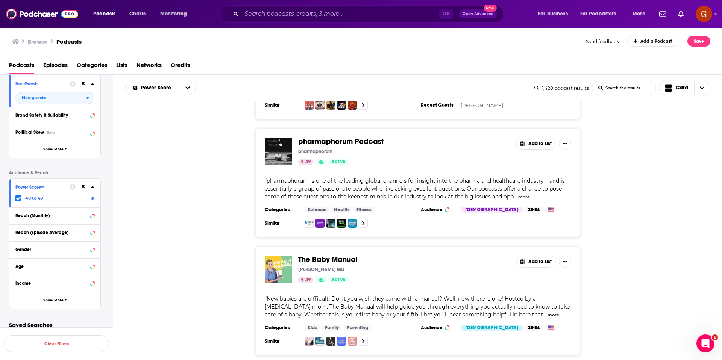
scroll to position [576, 0]
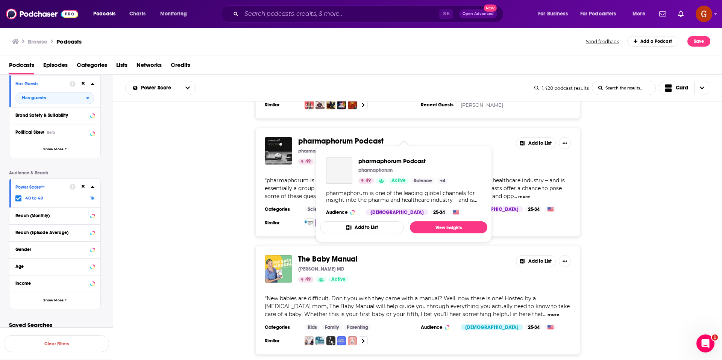
click at [368, 137] on span "pharmaphorum Podcast" at bounding box center [340, 141] width 85 height 9
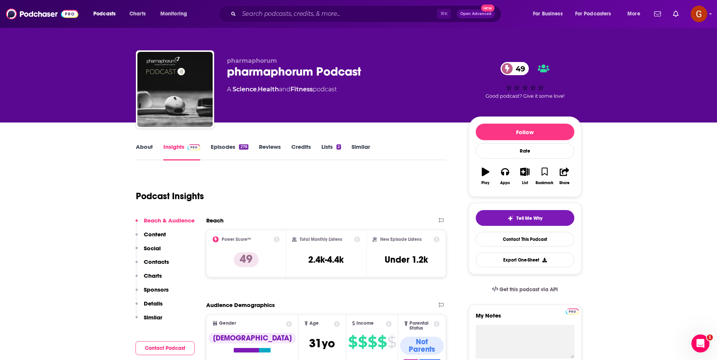
click at [340, 72] on div "pharmaphorum Podcast 49" at bounding box center [341, 71] width 229 height 15
copy div "pharmaphorum Podcast 49"
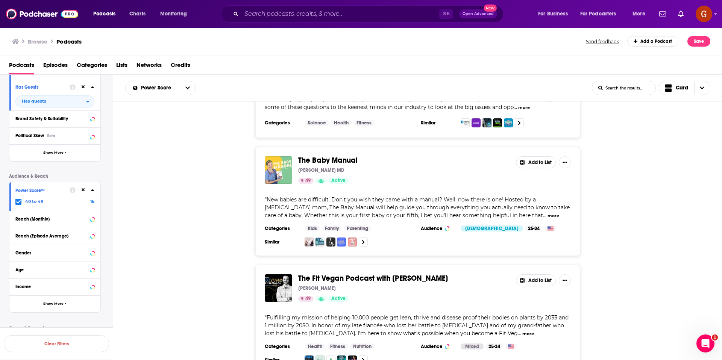
scroll to position [263, 0]
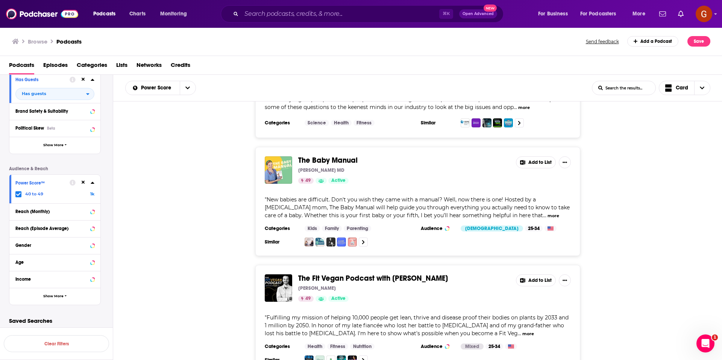
click at [20, 195] on icon at bounding box center [18, 194] width 5 height 5
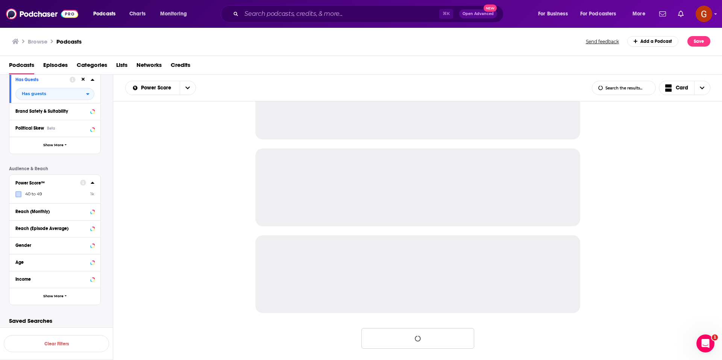
scroll to position [657, 0]
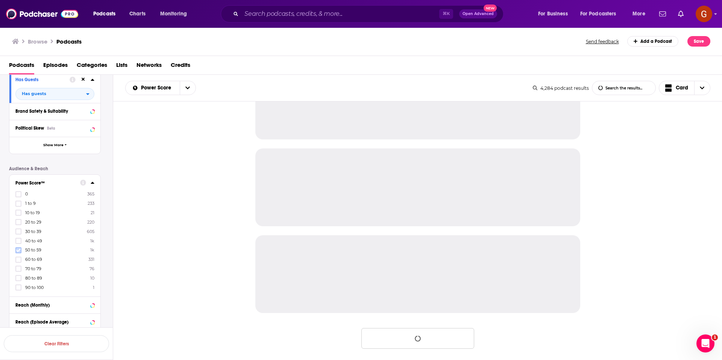
click at [20, 251] on icon at bounding box center [18, 250] width 5 height 5
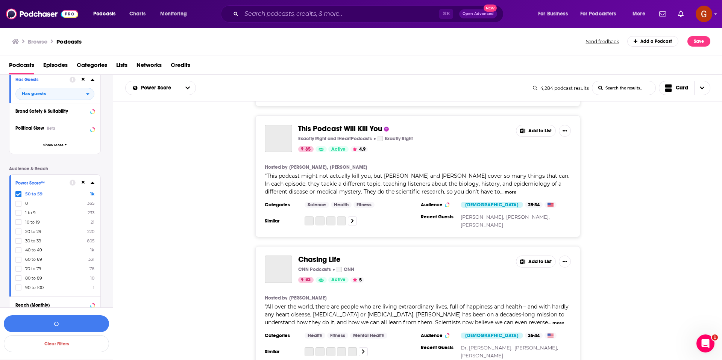
scroll to position [2344, 0]
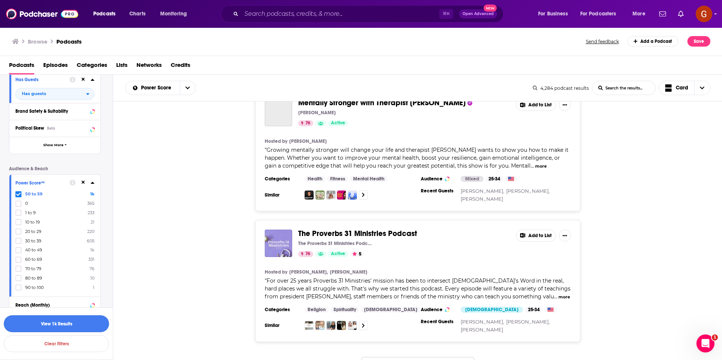
click at [75, 327] on button "View 1k Results" at bounding box center [56, 324] width 105 height 17
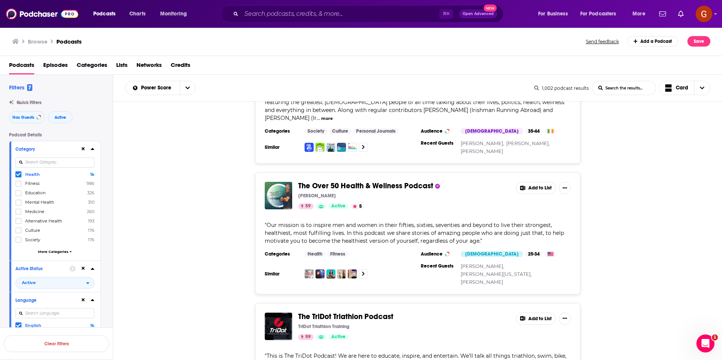
click at [18, 174] on icon at bounding box center [18, 174] width 5 height 5
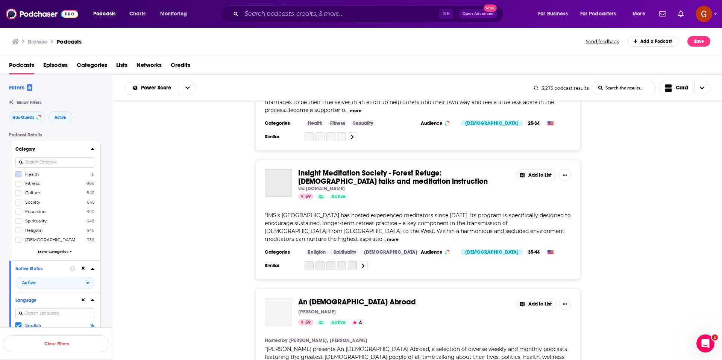
click at [60, 252] on span "More Categories" at bounding box center [53, 252] width 30 height 4
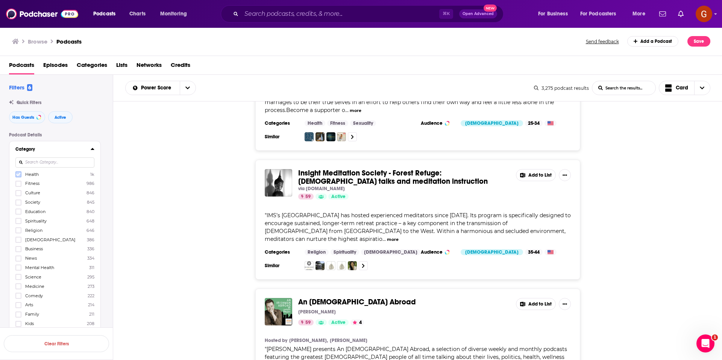
click at [18, 173] on icon at bounding box center [18, 174] width 5 height 5
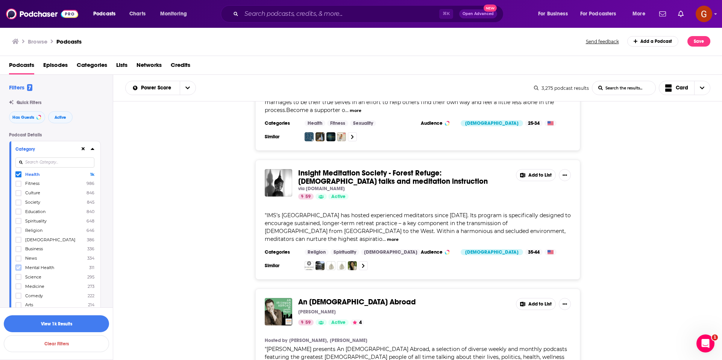
click at [19, 267] on icon at bounding box center [18, 267] width 5 height 3
click at [64, 323] on button "View 1k Results" at bounding box center [56, 324] width 105 height 17
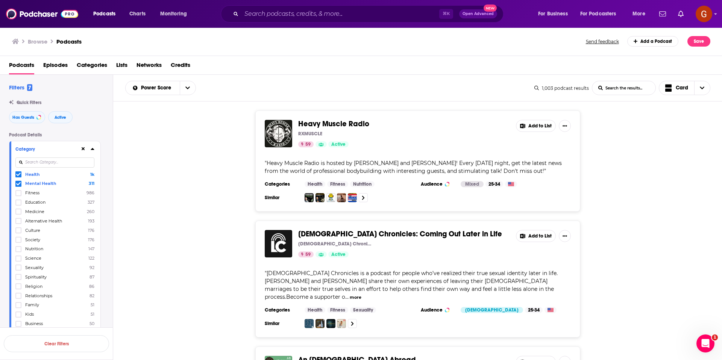
click at [92, 149] on icon at bounding box center [92, 149] width 3 height 2
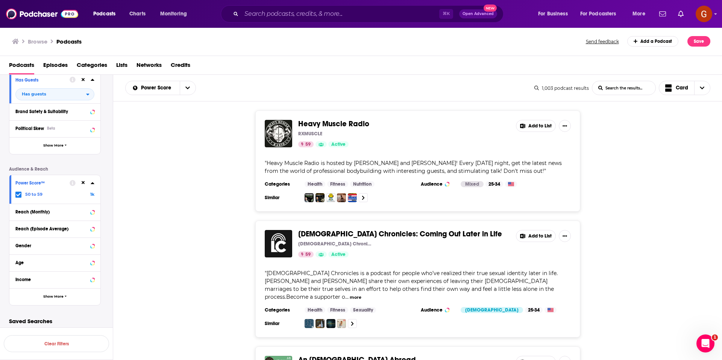
scroll to position [161, 0]
click at [92, 183] on icon at bounding box center [92, 183] width 3 height 2
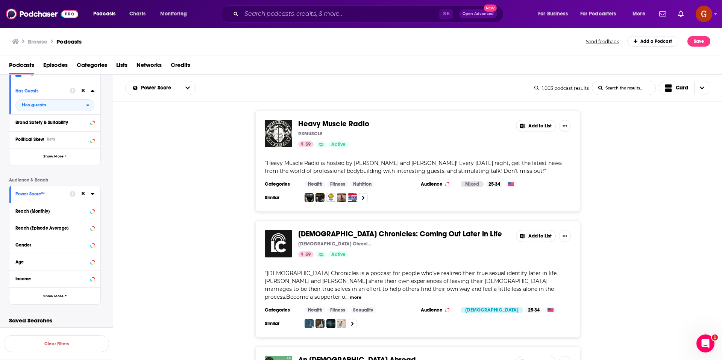
click at [93, 194] on icon at bounding box center [92, 194] width 3 height 2
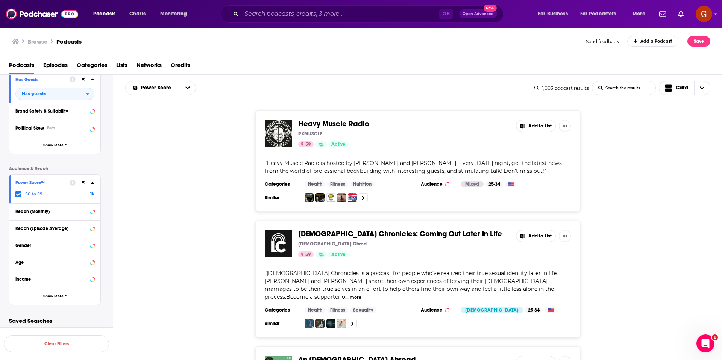
click at [19, 198] on div "Power Score™ 50 to 59 1k" at bounding box center [54, 189] width 91 height 29
click at [19, 196] on icon at bounding box center [18, 194] width 5 height 5
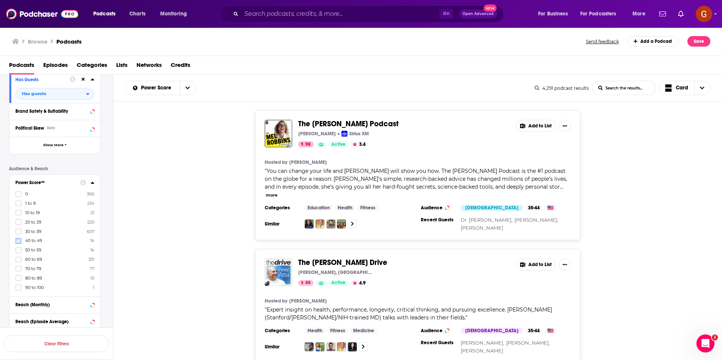
click at [17, 242] on icon at bounding box center [18, 240] width 5 height 3
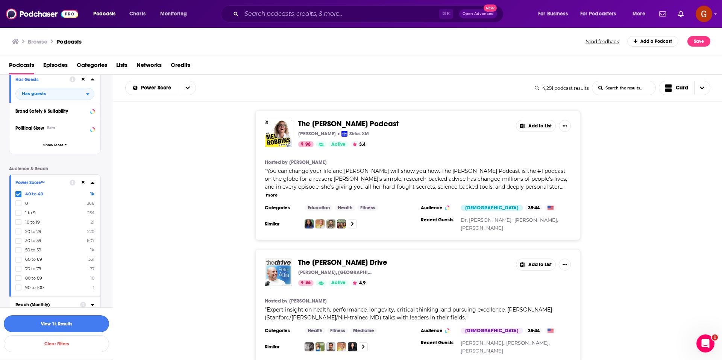
click at [49, 321] on button "View 1k Results" at bounding box center [56, 324] width 105 height 17
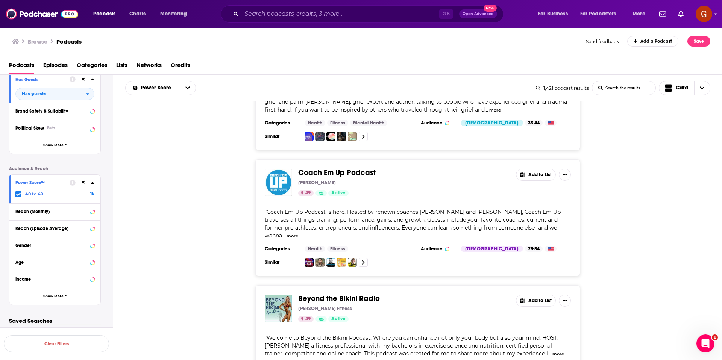
scroll to position [2760, 0]
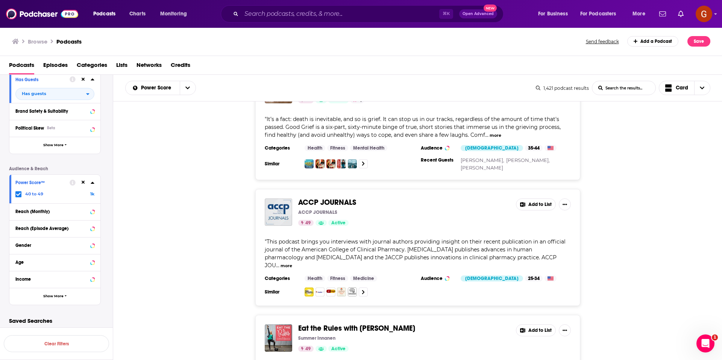
scroll to position [5821, 0]
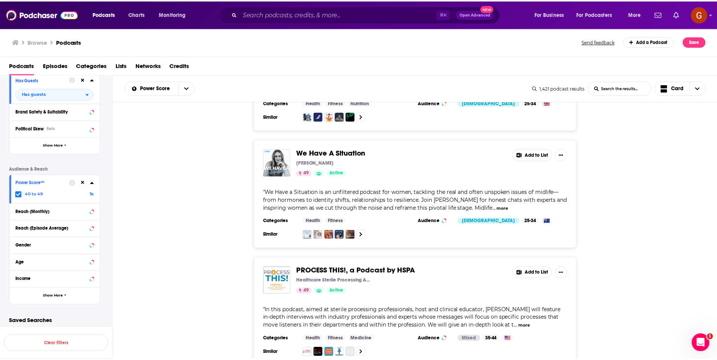
scroll to position [7950, 0]
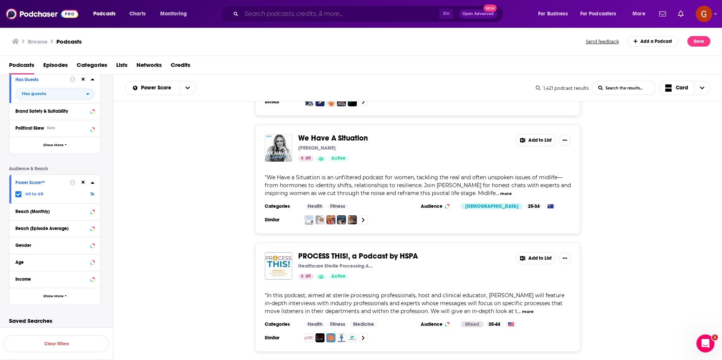
click at [275, 11] on input "Search podcasts, credits, & more..." at bounding box center [341, 14] width 198 height 12
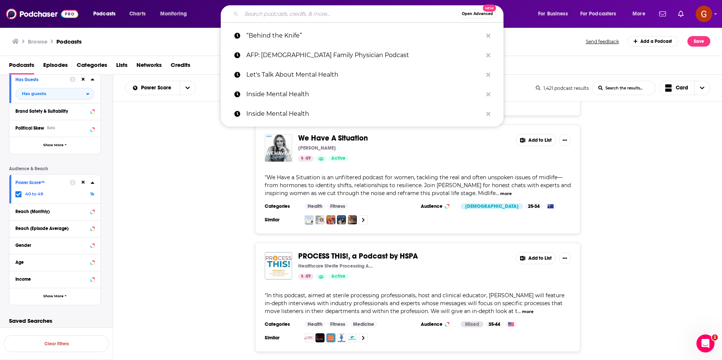
paste input "Bright Spots in Healthcare"
type input "Bright Spots in Healthcare"
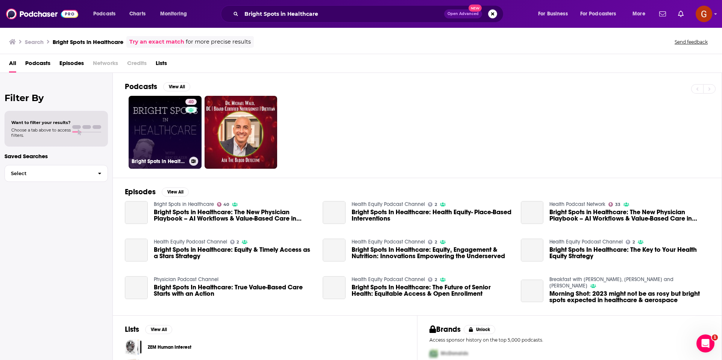
click at [169, 132] on link "40 Bright Spots in Healthcare" at bounding box center [165, 132] width 73 height 73
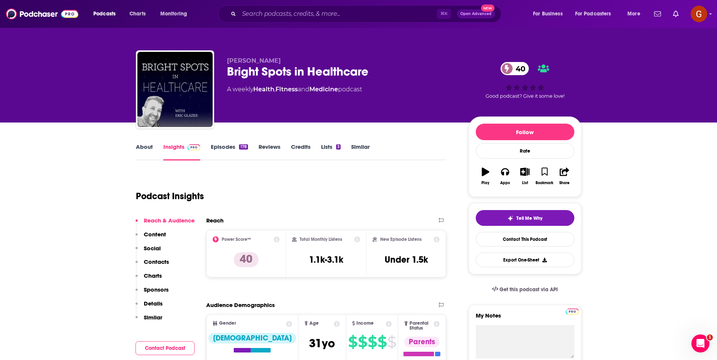
click at [330, 150] on link "Lists 3" at bounding box center [331, 151] width 20 height 17
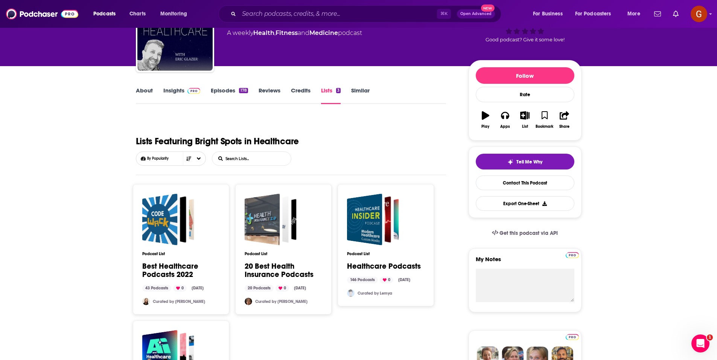
scroll to position [61, 0]
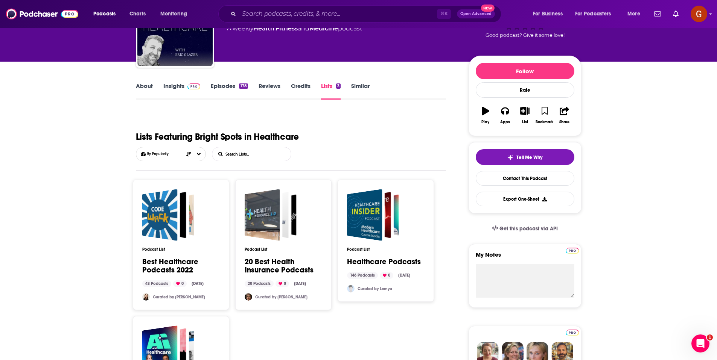
click at [365, 90] on link "Similar" at bounding box center [360, 90] width 18 height 17
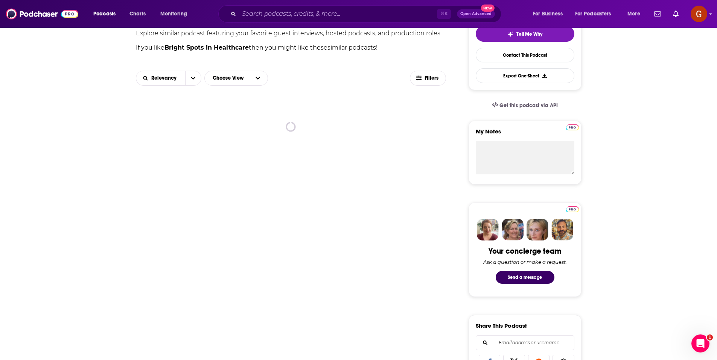
scroll to position [184, 0]
click at [424, 82] on button "Filters" at bounding box center [428, 78] width 36 height 15
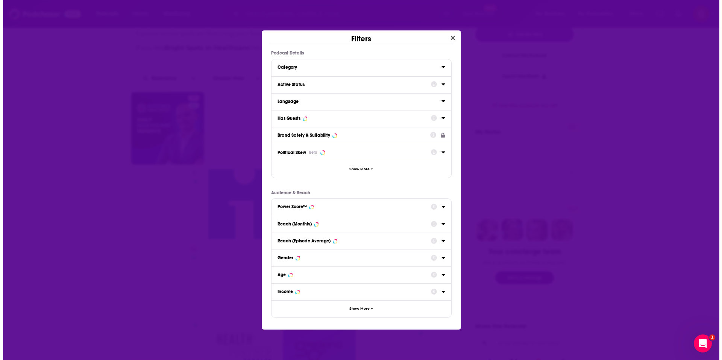
scroll to position [0, 0]
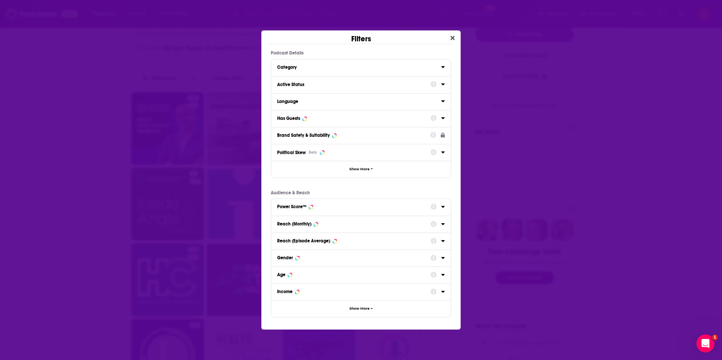
click at [443, 86] on icon "Dialog" at bounding box center [443, 84] width 4 height 6
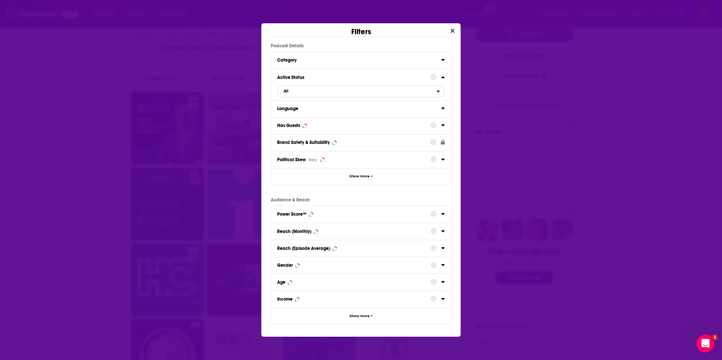
click at [286, 95] on span "All" at bounding box center [357, 92] width 159 height 10
click at [293, 112] on div "Active 42" at bounding box center [361, 116] width 168 height 12
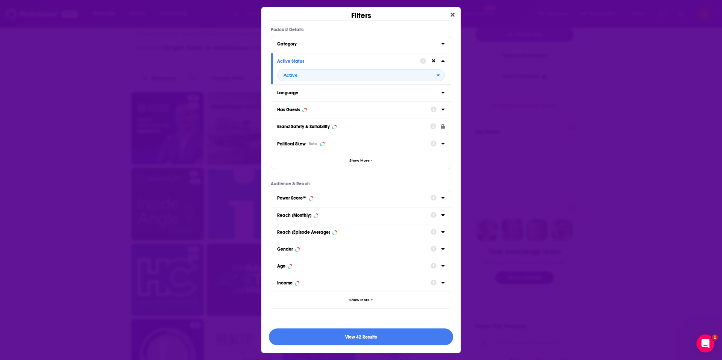
click at [442, 110] on icon "Dialog" at bounding box center [443, 109] width 4 height 6
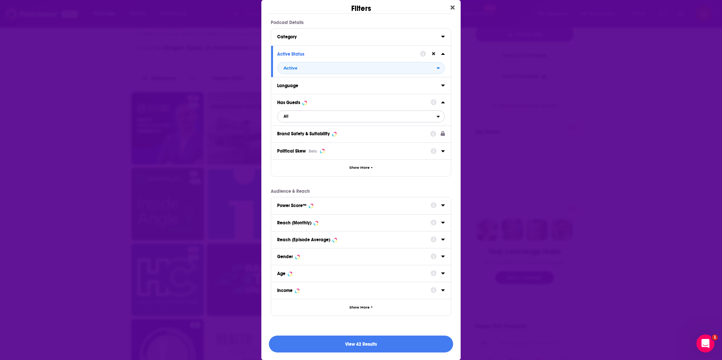
click at [288, 120] on span "All" at bounding box center [357, 117] width 159 height 10
click at [290, 152] on span "Has guests" at bounding box center [324, 154] width 87 height 4
click at [362, 345] on button "View 42 Results" at bounding box center [361, 344] width 184 height 17
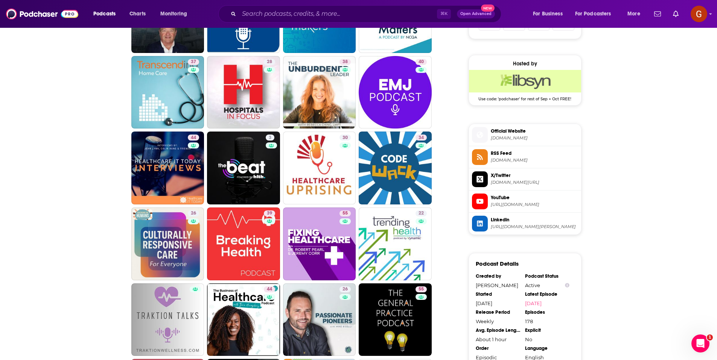
scroll to position [19, 0]
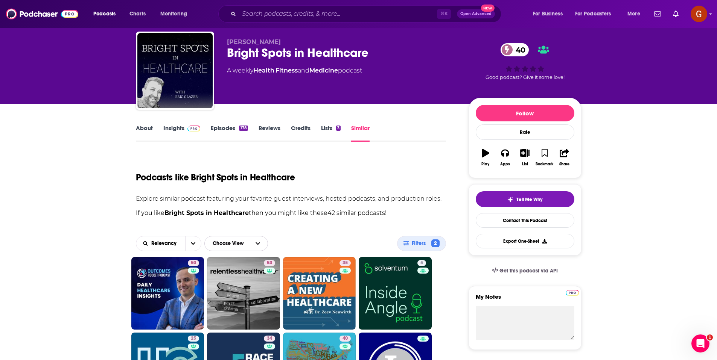
click at [266, 243] on button "Choose View" at bounding box center [236, 243] width 64 height 15
click at [232, 256] on span "Table" at bounding box center [243, 257] width 47 height 4
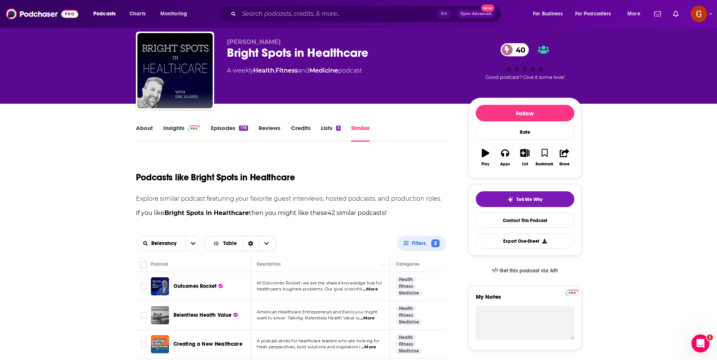
click at [265, 246] on span "Choose View" at bounding box center [266, 244] width 16 height 14
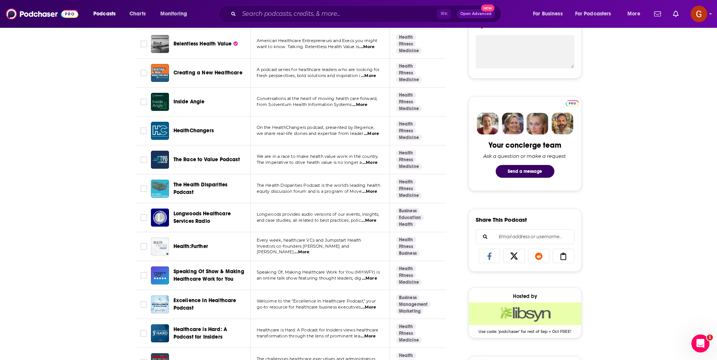
scroll to position [141, 0]
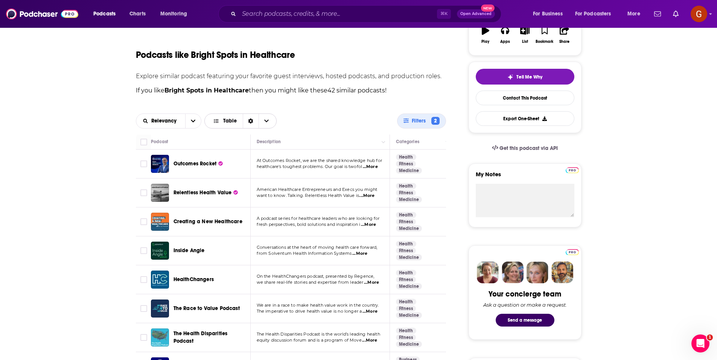
click at [268, 118] on span "Choose View" at bounding box center [266, 121] width 16 height 14
click at [225, 146] on span "Gallery" at bounding box center [245, 147] width 51 height 4
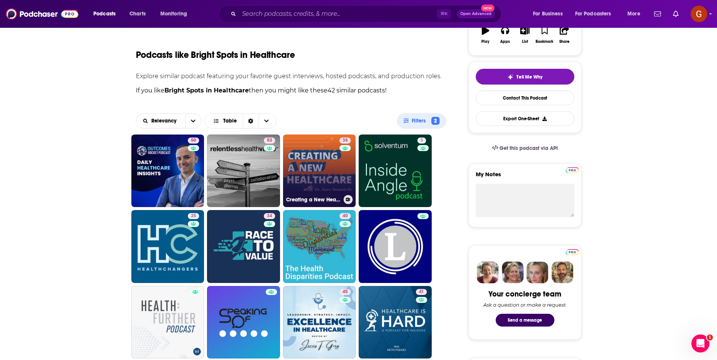
click at [301, 182] on link "38 Creating a New Healthcare" at bounding box center [319, 171] width 73 height 73
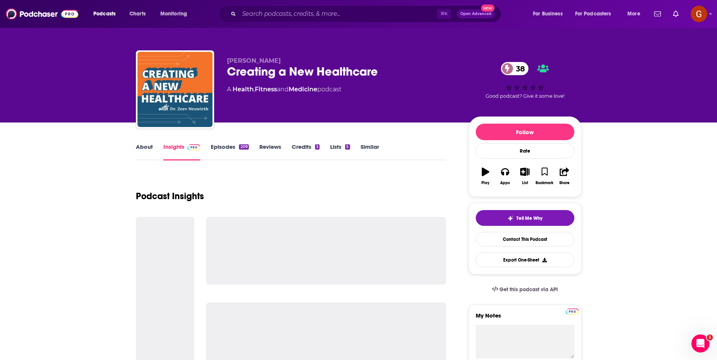
click at [271, 74] on div "Creating a New Healthcare 38" at bounding box center [341, 71] width 229 height 15
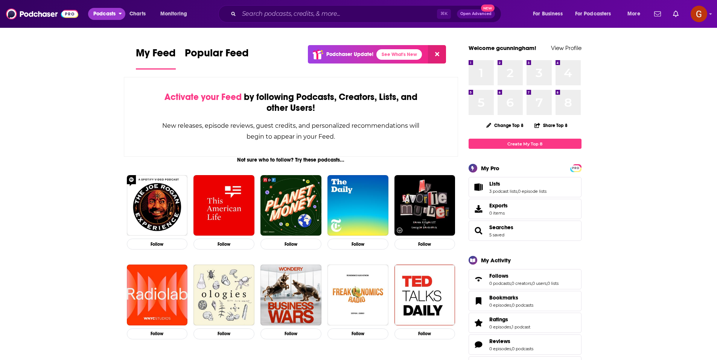
click at [107, 19] on button "Podcasts" at bounding box center [106, 14] width 37 height 12
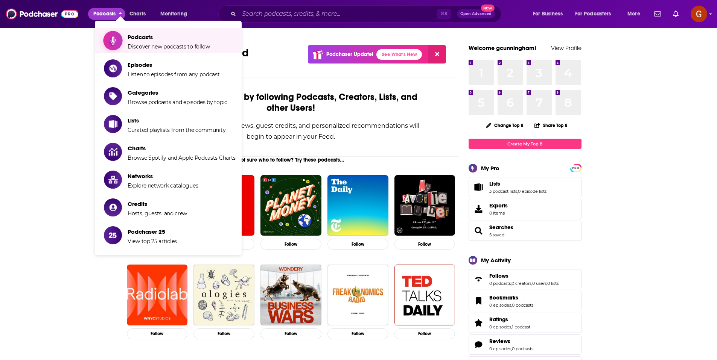
click at [112, 36] on icon "Show item sub-menu" at bounding box center [112, 41] width 9 height 10
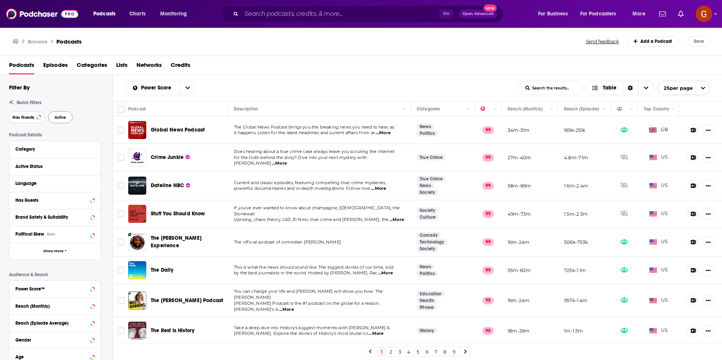
click at [20, 122] on button "Has Guests" at bounding box center [27, 117] width 36 height 12
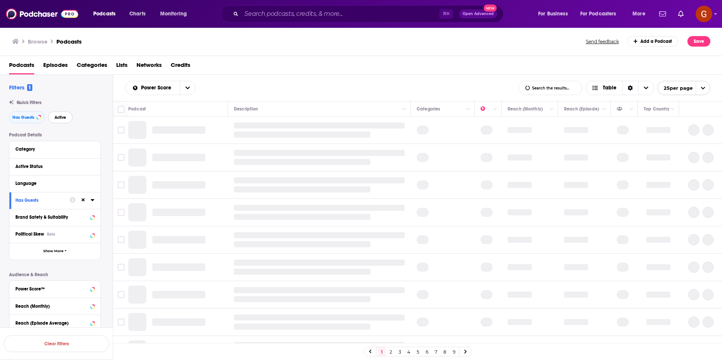
click at [56, 116] on span "Active" at bounding box center [61, 117] width 12 height 4
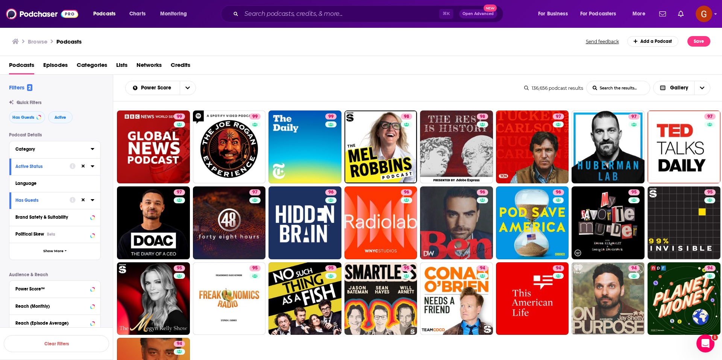
click at [93, 150] on icon at bounding box center [93, 149] width 4 height 6
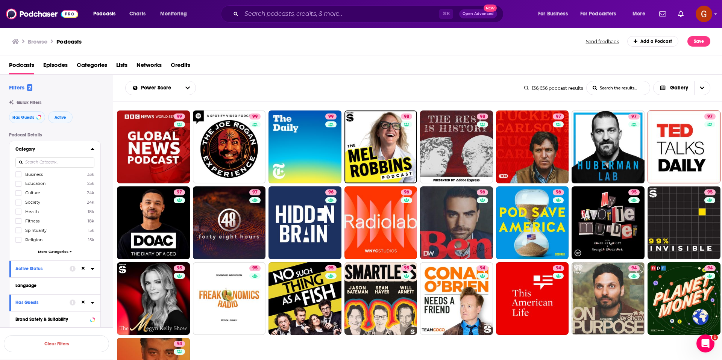
click at [31, 164] on input at bounding box center [54, 163] width 79 height 10
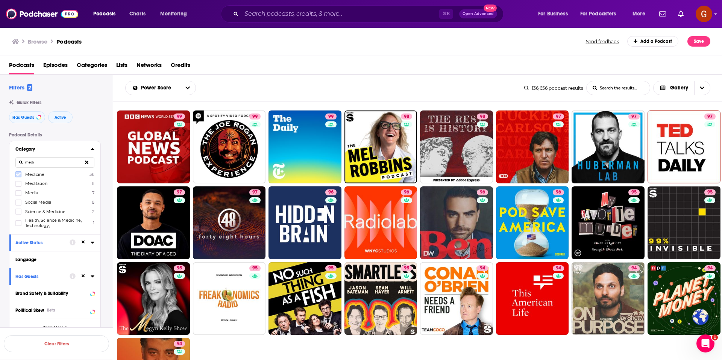
type input "medi"
click at [18, 176] on icon at bounding box center [18, 174] width 5 height 3
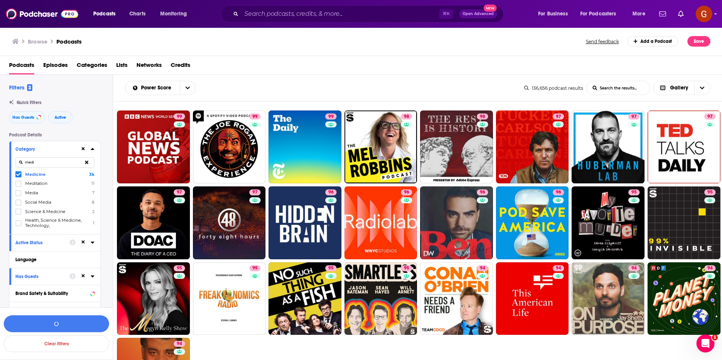
click at [93, 150] on icon at bounding box center [92, 149] width 3 height 2
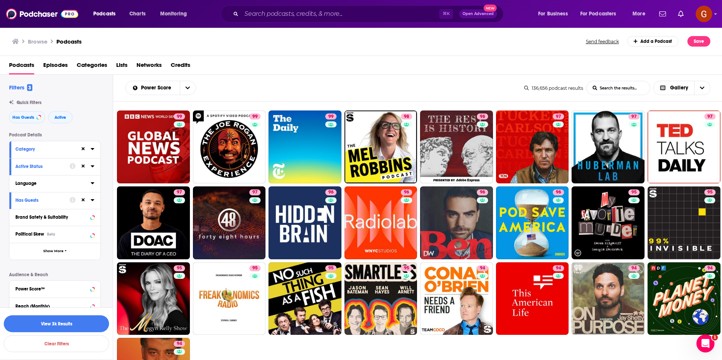
click at [93, 184] on icon at bounding box center [92, 183] width 3 height 2
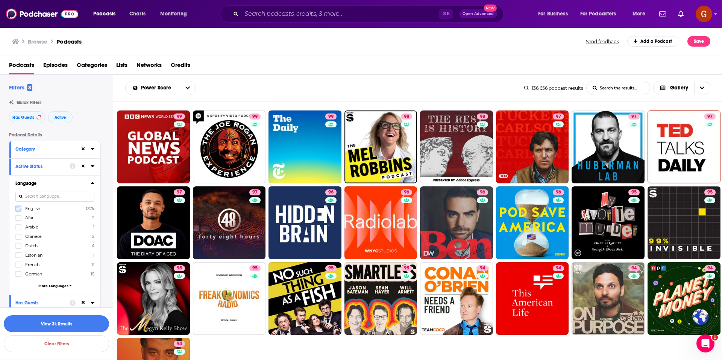
drag, startPoint x: 16, startPoint y: 206, endPoint x: 44, endPoint y: 200, distance: 28.4
click at [16, 207] on icon at bounding box center [18, 209] width 5 height 5
click at [93, 185] on icon at bounding box center [93, 183] width 4 height 6
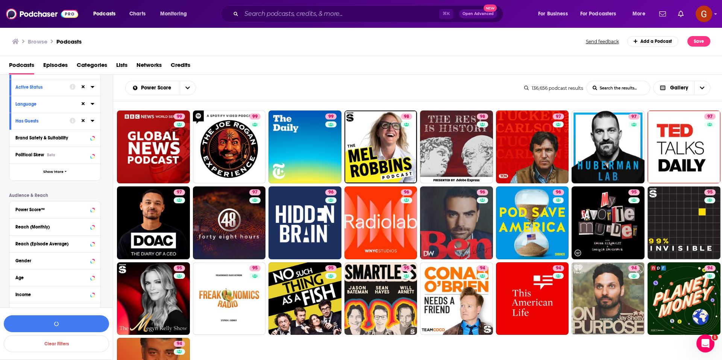
scroll to position [95, 0]
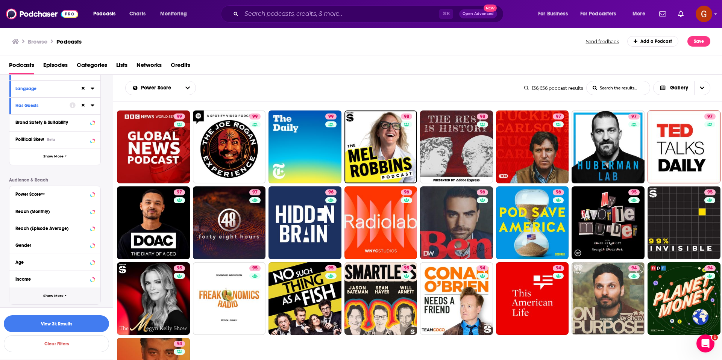
click at [46, 294] on span "Show More" at bounding box center [53, 296] width 20 height 4
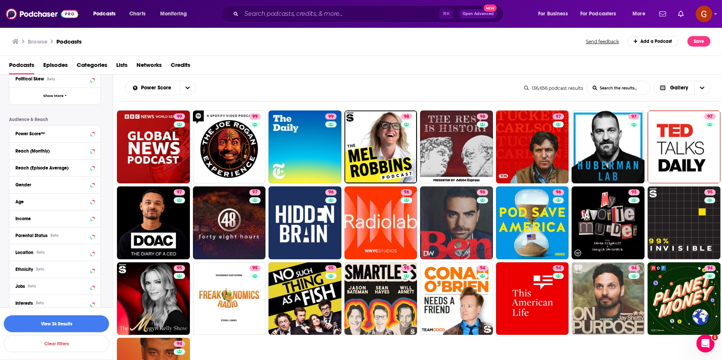
scroll to position [157, 0]
click at [93, 252] on icon at bounding box center [93, 251] width 4 height 6
click at [18, 281] on icon at bounding box center [18, 283] width 5 height 5
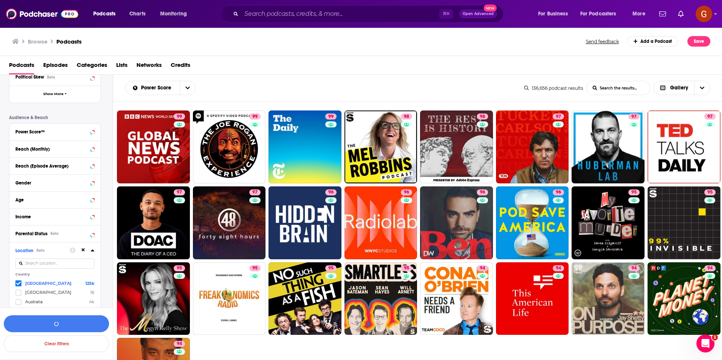
click at [97, 252] on div "Location Beta Country United States 125k Argentina 16 Australia 4k More Countri…" at bounding box center [54, 353] width 91 height 223
click at [94, 251] on icon at bounding box center [92, 251] width 3 height 2
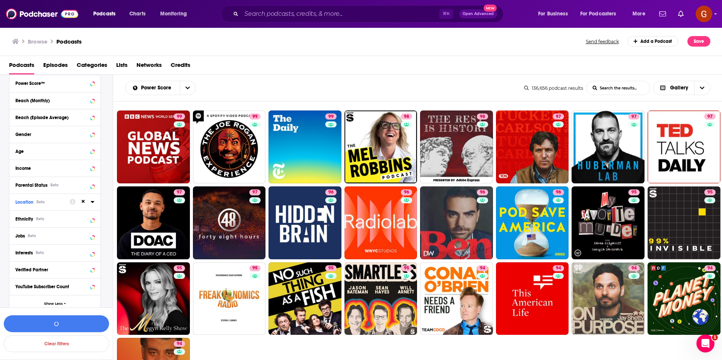
scroll to position [213, 0]
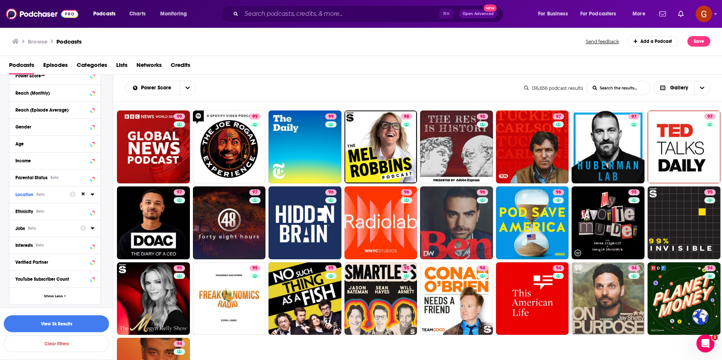
click at [91, 229] on icon at bounding box center [93, 228] width 4 height 6
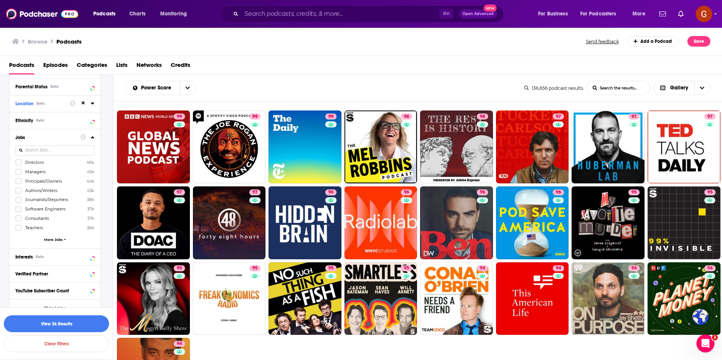
scroll to position [316, 0]
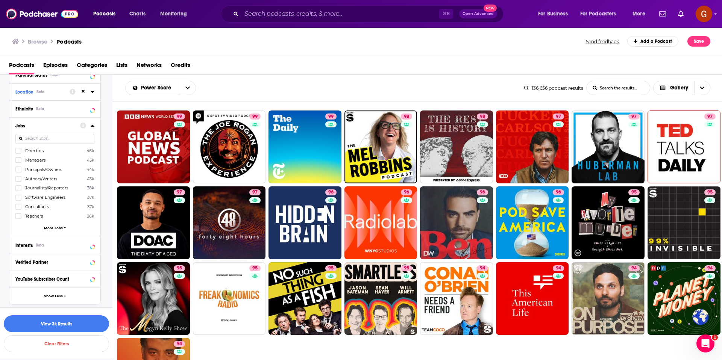
click at [52, 229] on span "More Jobs" at bounding box center [53, 228] width 19 height 4
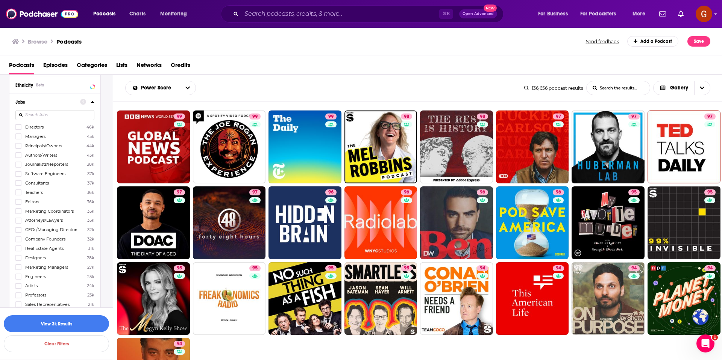
scroll to position [349, 0]
click at [53, 108] on input at bounding box center [54, 106] width 79 height 10
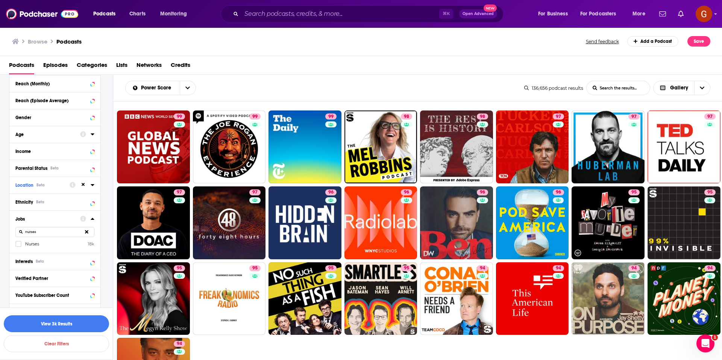
scroll to position [184, 0]
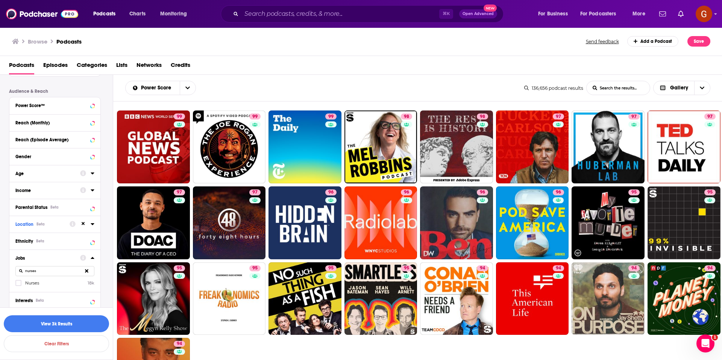
type input "nurses"
click at [23, 283] on label "Nurses 18k" at bounding box center [54, 283] width 79 height 6
click at [18, 286] on input "multiSelectOption-nurses-0" at bounding box center [18, 286] width 0 height 0
click at [76, 323] on button "View 906 Results" at bounding box center [56, 324] width 105 height 17
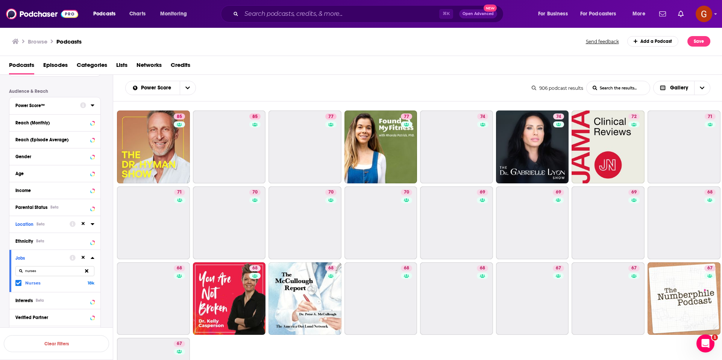
click at [94, 105] on icon at bounding box center [93, 105] width 4 height 6
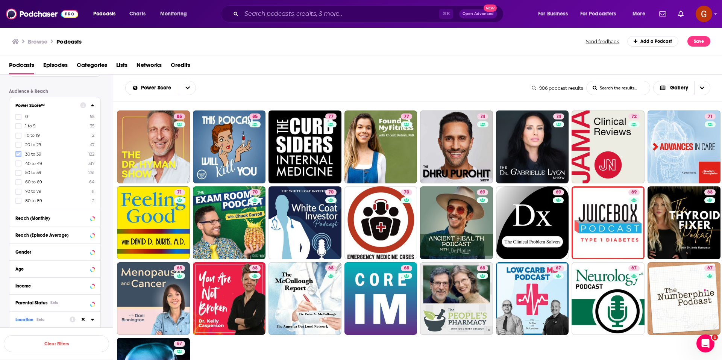
click at [17, 152] on icon at bounding box center [18, 154] width 5 height 5
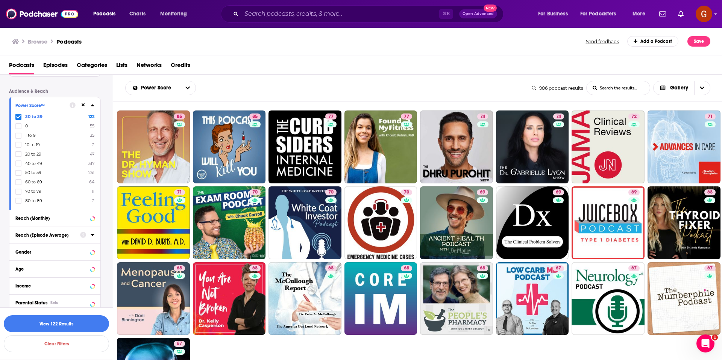
click at [18, 116] on icon at bounding box center [18, 117] width 5 height 5
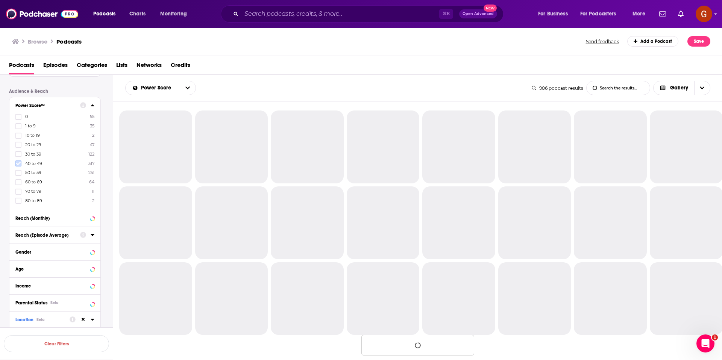
click at [19, 164] on icon at bounding box center [18, 163] width 5 height 3
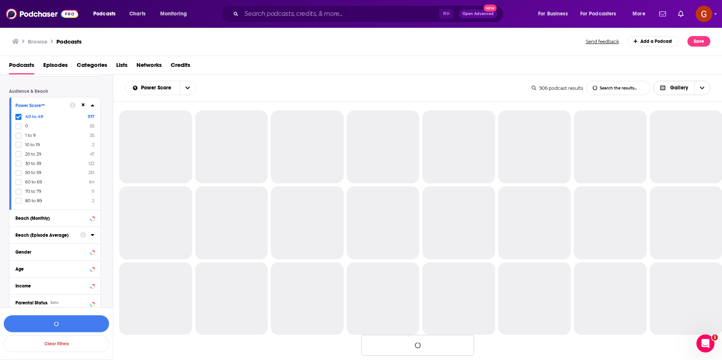
click at [707, 86] on span "Choose View" at bounding box center [702, 88] width 16 height 14
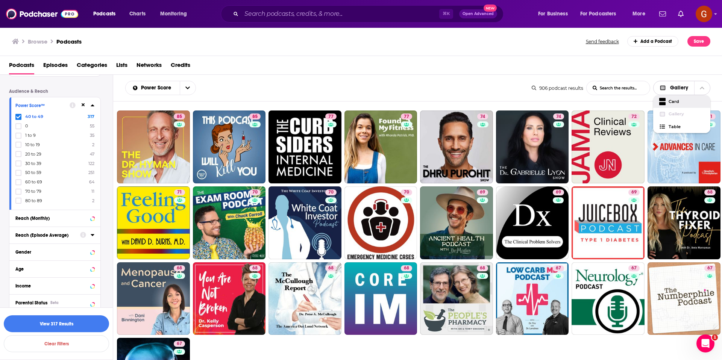
click at [674, 100] on span "Card" at bounding box center [687, 102] width 36 height 4
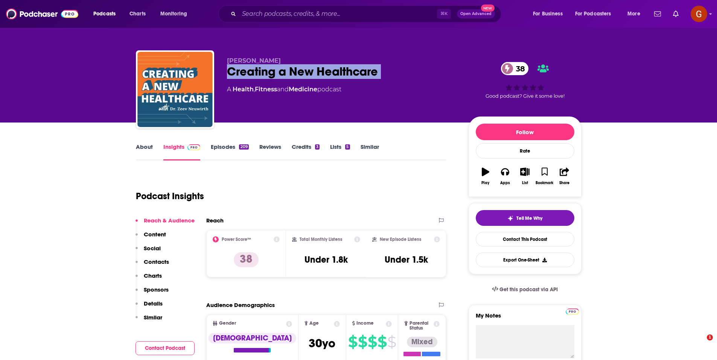
click at [271, 74] on div "Creating a New Healthcare 38" at bounding box center [341, 71] width 229 height 15
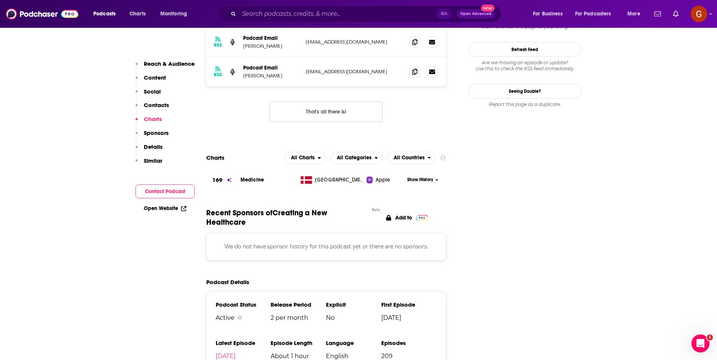
scroll to position [641, 0]
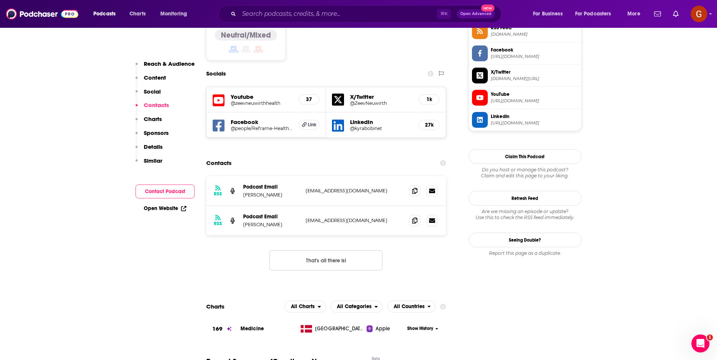
click at [267, 192] on p "Zeev Neuwirth" at bounding box center [271, 195] width 56 height 6
click at [267, 192] on p "[PERSON_NAME]" at bounding box center [271, 195] width 56 height 6
copy p "[PERSON_NAME]"
click at [413, 188] on icon at bounding box center [414, 191] width 5 height 6
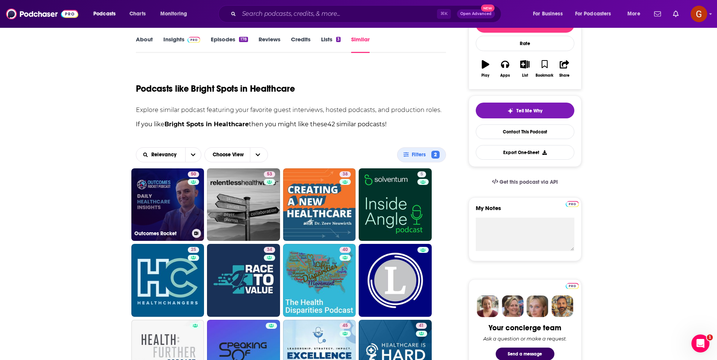
scroll to position [89, 0]
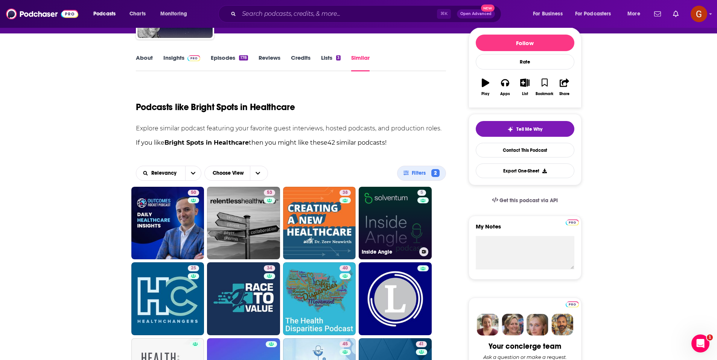
click at [398, 226] on link "5 Inside Angle" at bounding box center [395, 223] width 73 height 73
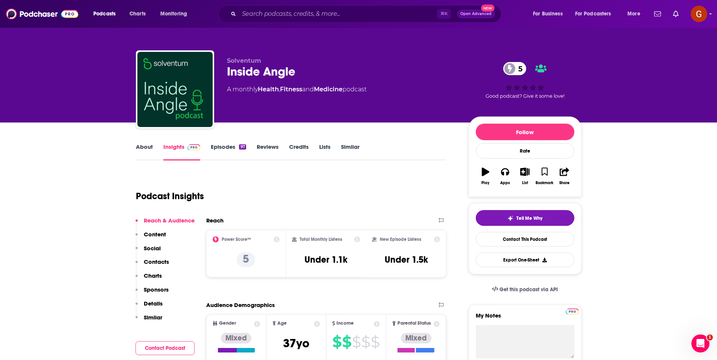
click at [248, 76] on div "Inside Angle 5" at bounding box center [341, 71] width 229 height 15
copy div "Inside Angle 5"
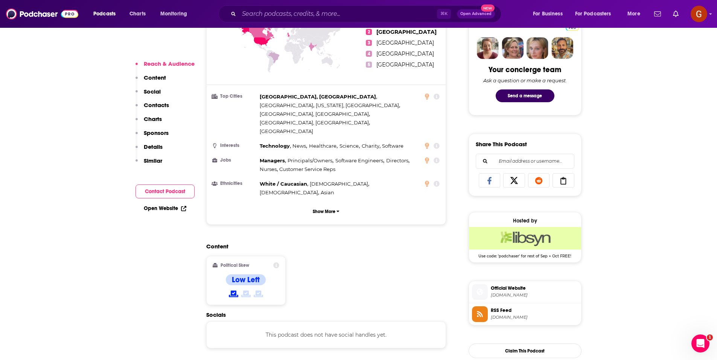
scroll to position [517, 0]
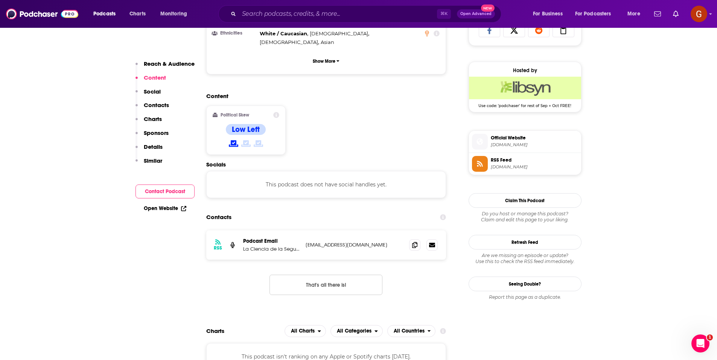
click at [248, 246] on p "La Ciencia de la Seguridad de 3M" at bounding box center [271, 249] width 56 height 6
copy p "La Ciencia de la Seguridad de 3M"
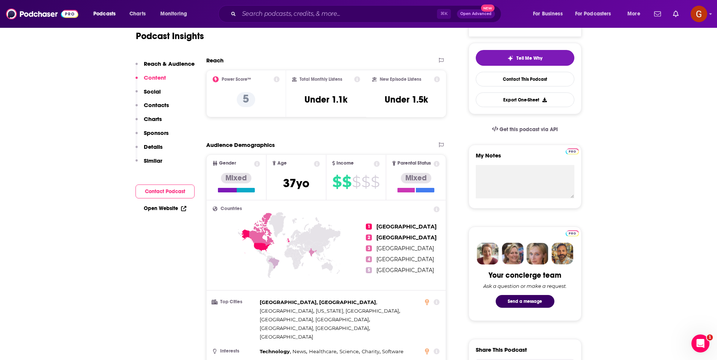
scroll to position [0, 0]
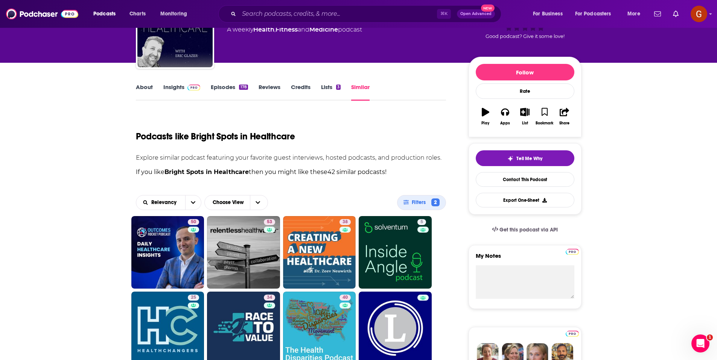
scroll to position [228, 0]
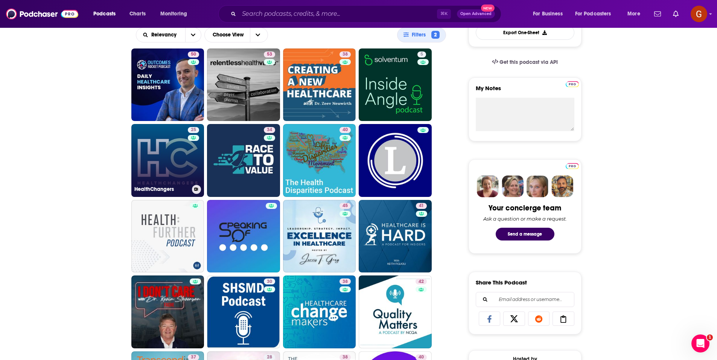
click at [174, 154] on link "25 HealthChangers" at bounding box center [167, 160] width 73 height 73
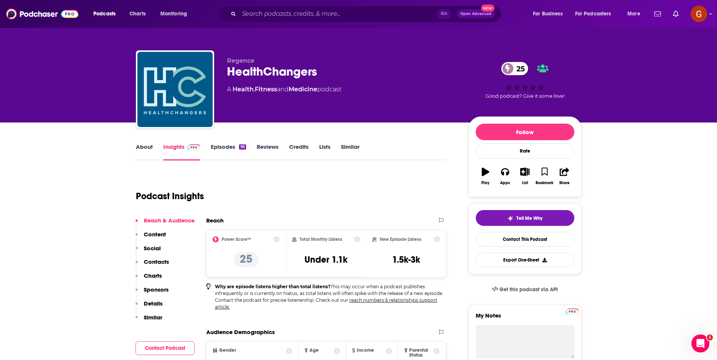
click at [237, 69] on div "HealthChangers 25" at bounding box center [341, 71] width 229 height 15
copy h2 "HealthChangers"
